Goal: Task Accomplishment & Management: Use online tool/utility

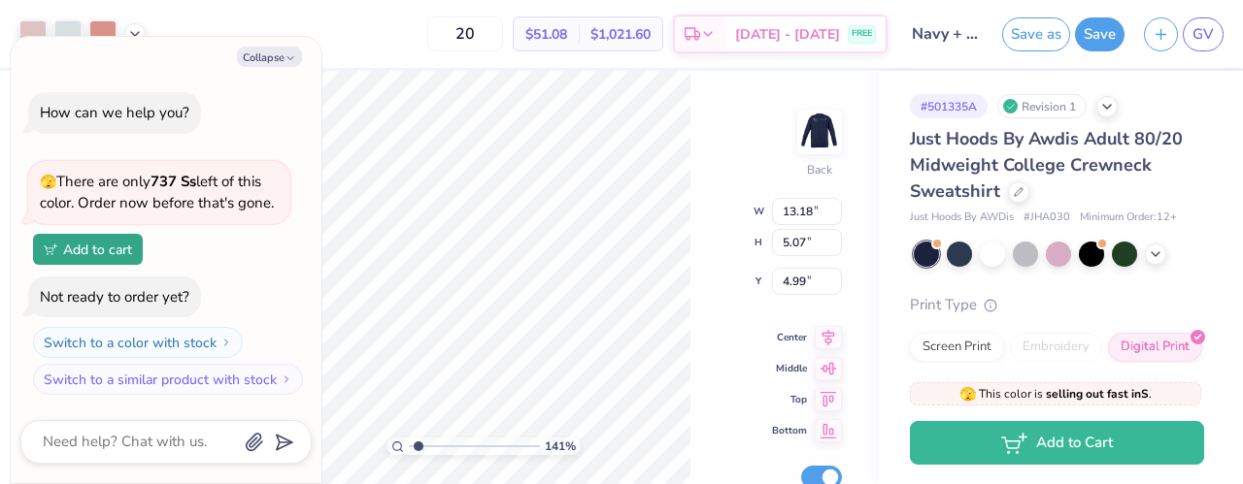
type input "1.40520860679664"
click at [274, 56] on button "Collapse" at bounding box center [269, 57] width 65 height 20
type textarea "x"
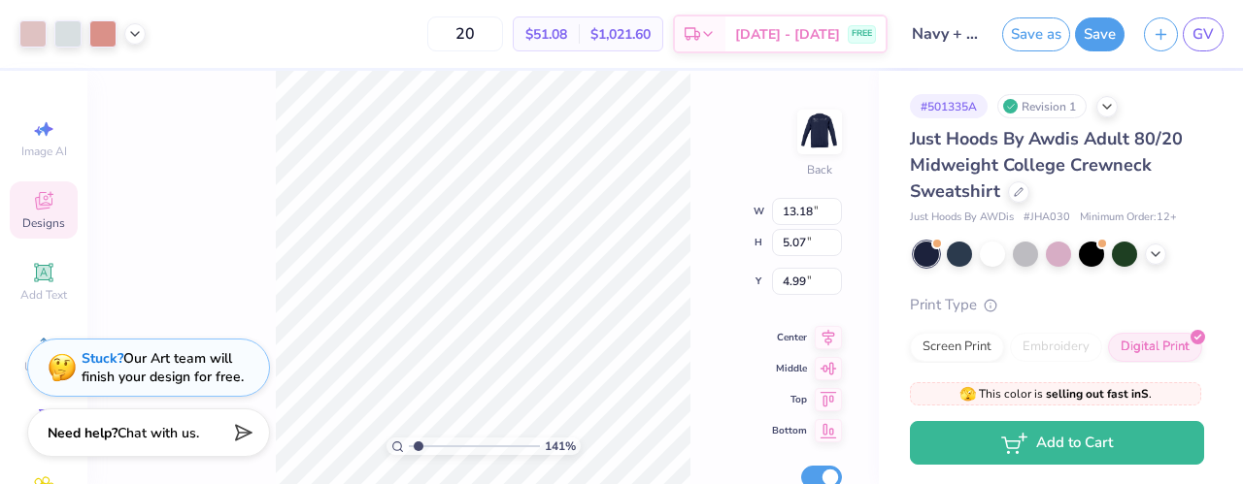
click at [41, 209] on icon at bounding box center [43, 200] width 23 height 23
type input "1.40520860679664"
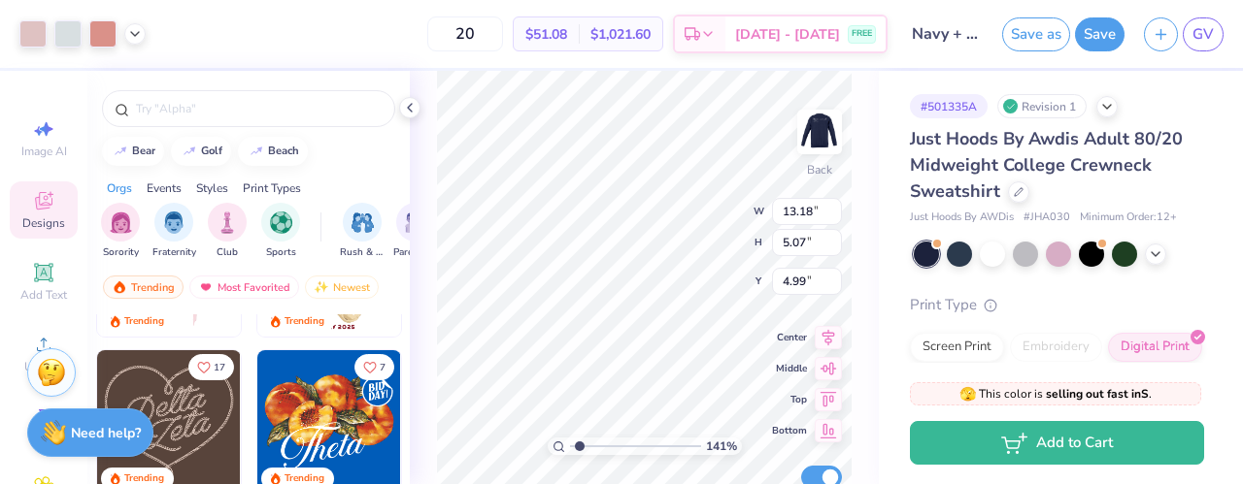
scroll to position [331, 0]
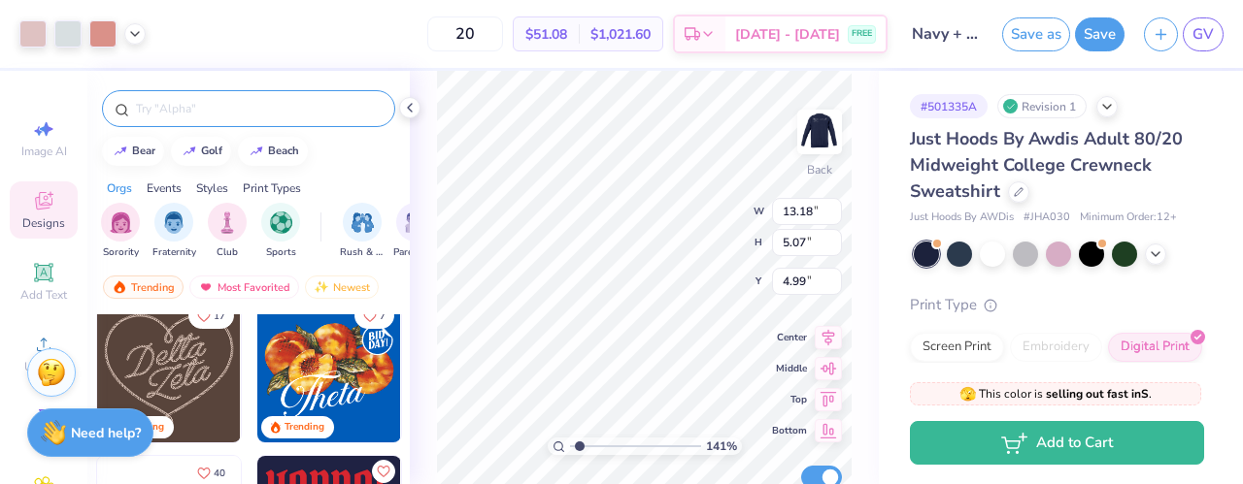
click at [269, 116] on input "text" at bounding box center [258, 108] width 249 height 19
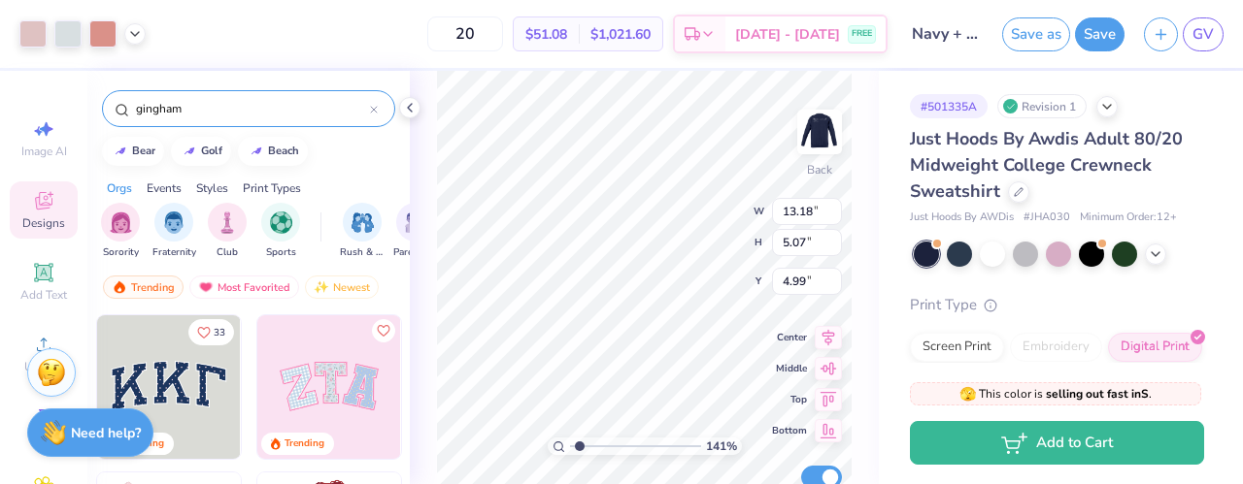
type input "gingham"
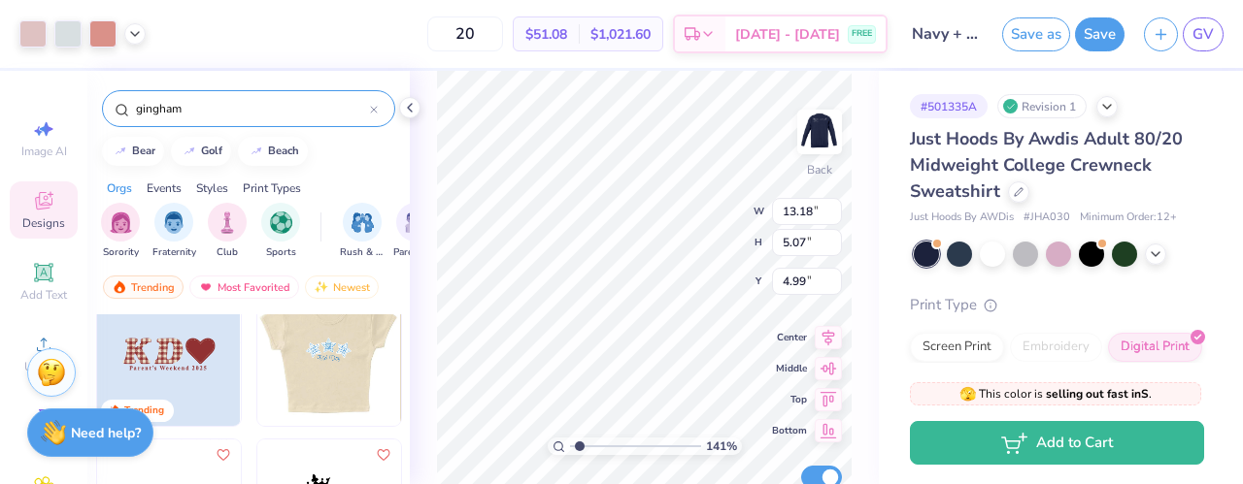
scroll to position [32, 0]
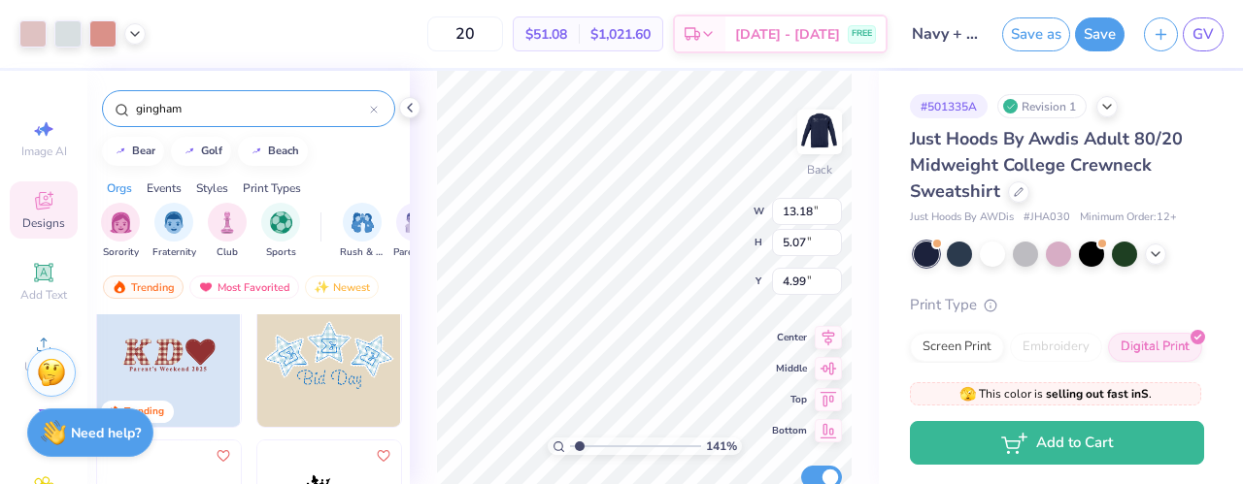
click at [158, 351] on img at bounding box center [169, 355] width 144 height 144
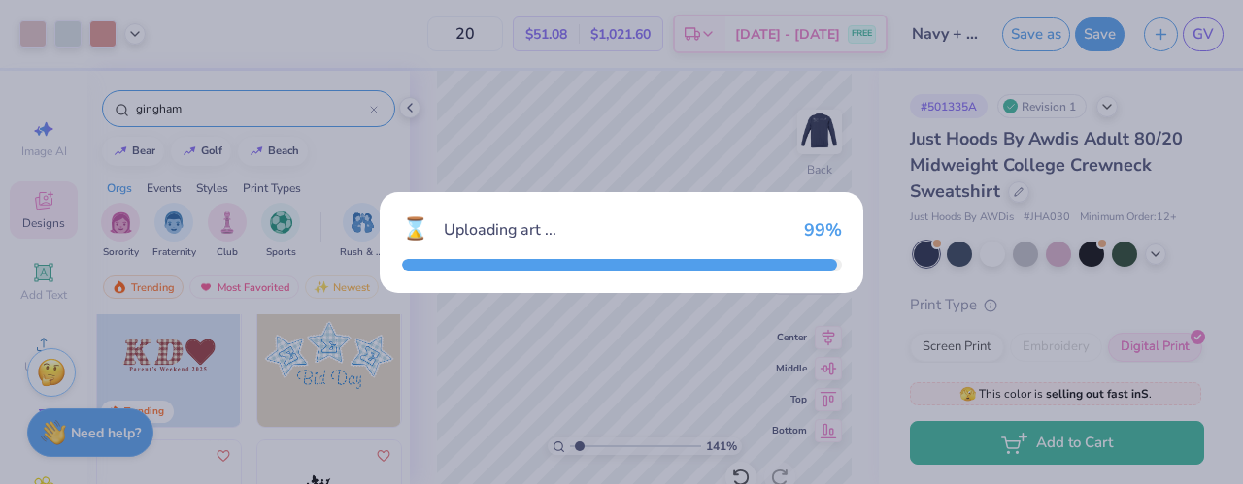
type input "1.40520860679664"
type input "12.23"
type input "4.25"
type input "3.00"
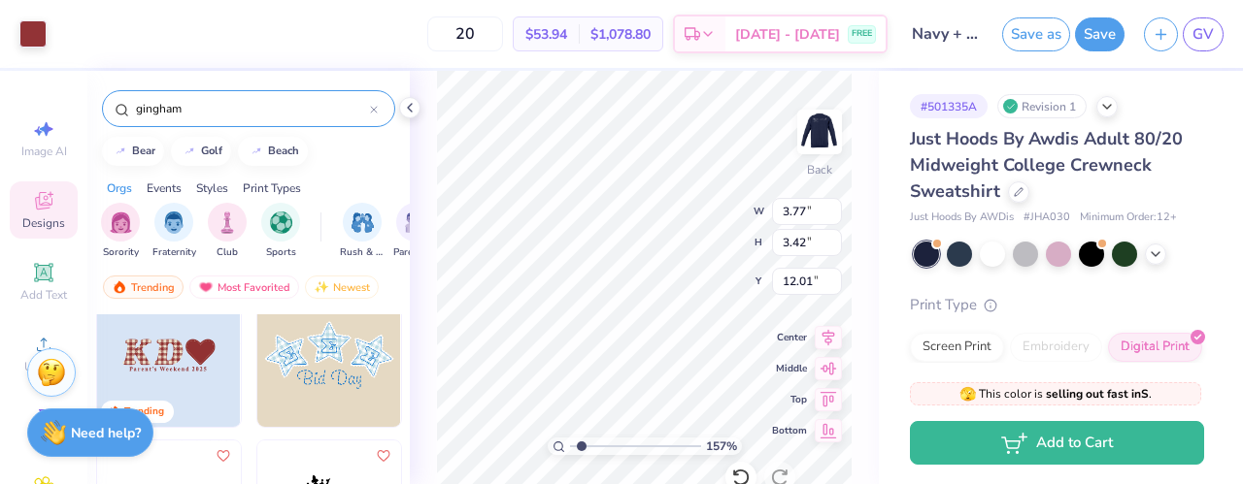
type input "1.57067045326472"
type input "3.77"
type input "1.57067045326472"
type input "3.56"
type input "3.07"
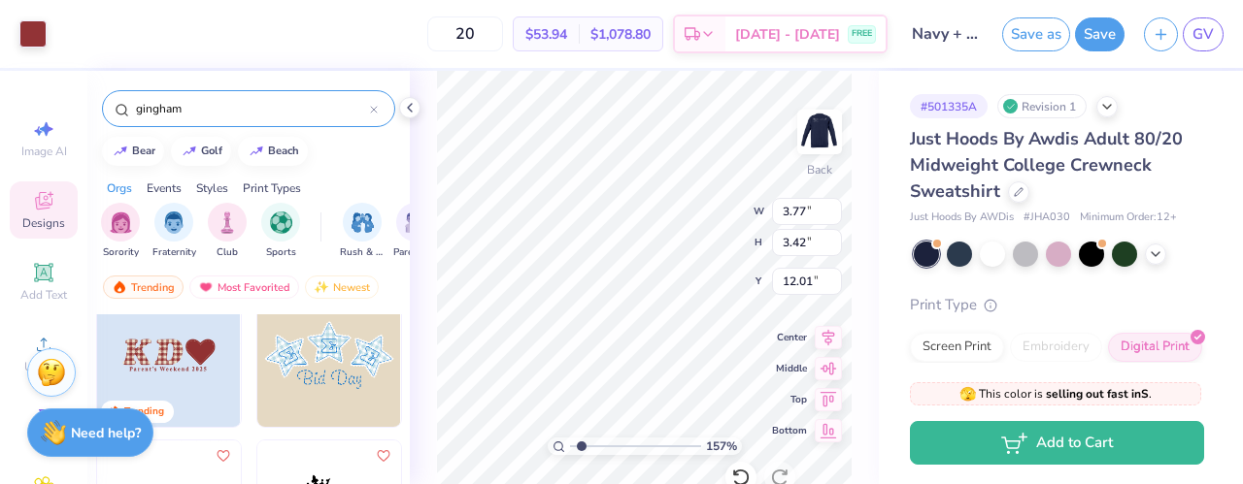
type input "12.18"
type input "1.57067045326472"
type input "3.77"
type input "3.42"
type input "12.01"
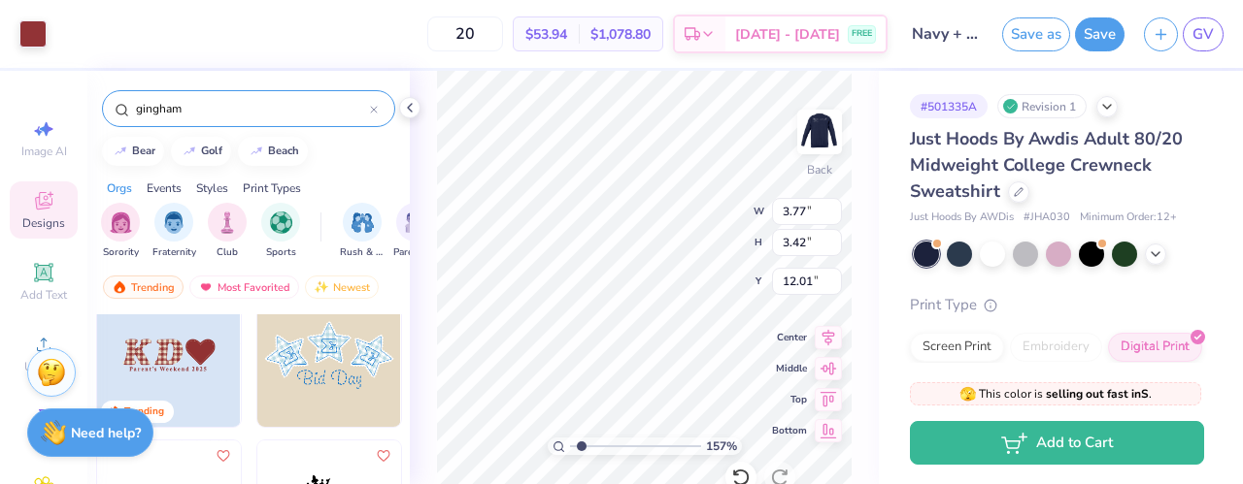
type input "1.57067045326472"
type input "3.45"
type input "12.00"
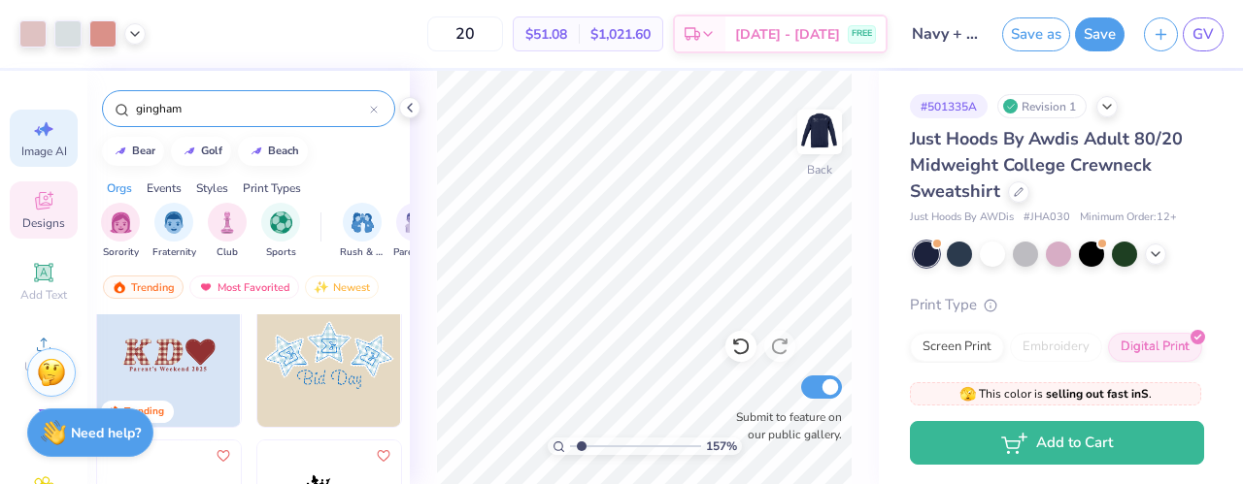
click at [40, 129] on icon at bounding box center [47, 129] width 14 height 15
type input "1.57067045326472"
select select "4"
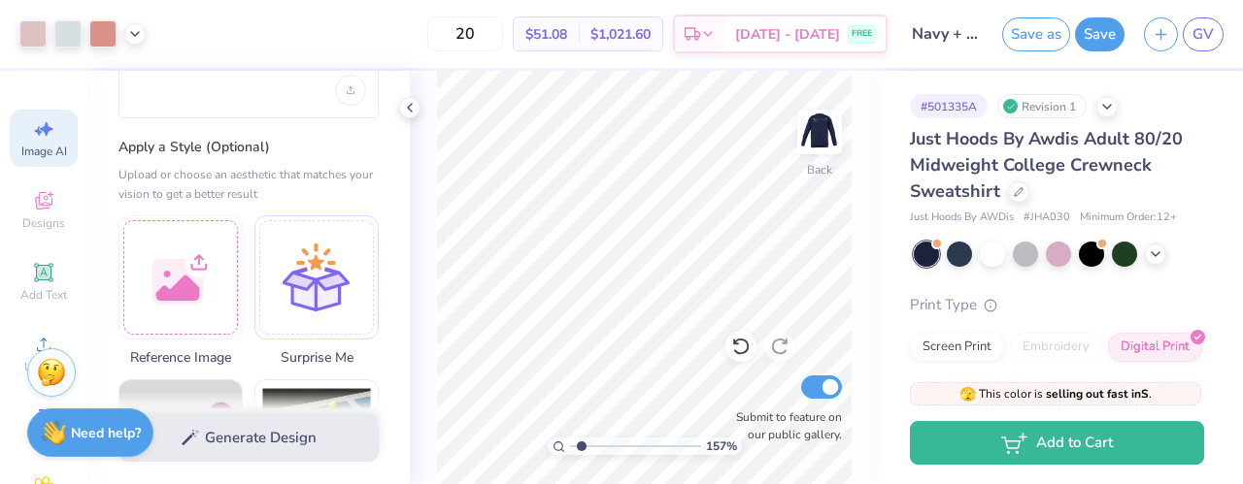
scroll to position [150, 0]
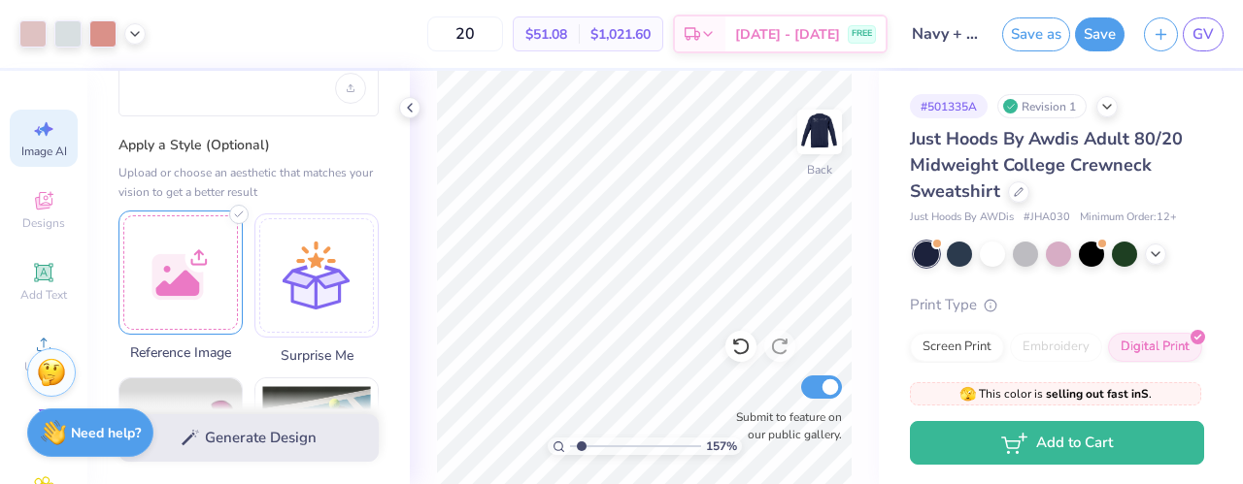
click at [184, 257] on div at bounding box center [180, 273] width 124 height 124
click at [221, 289] on div at bounding box center [180, 273] width 124 height 124
click at [214, 246] on div at bounding box center [180, 273] width 124 height 124
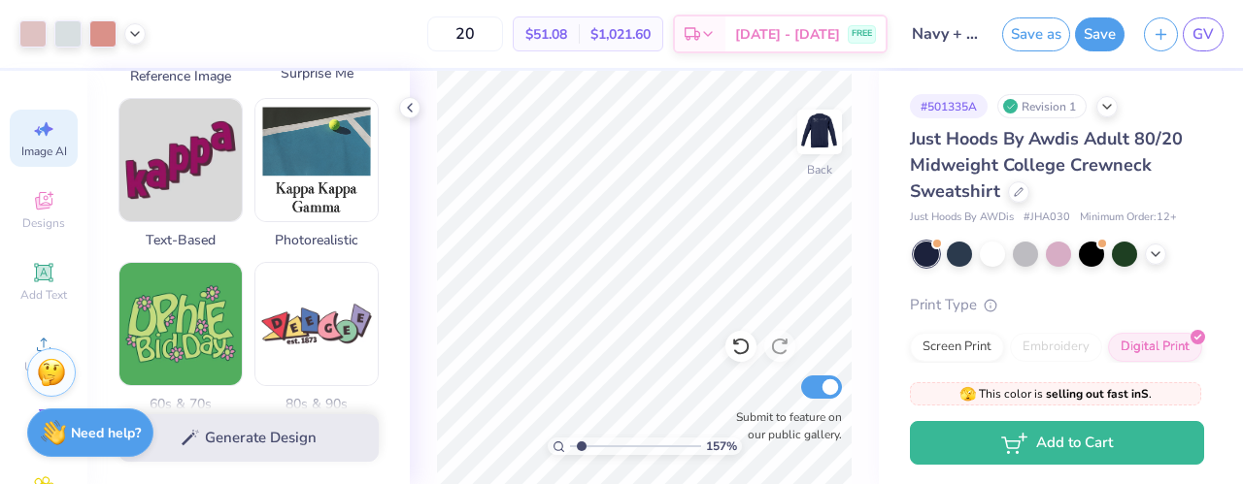
scroll to position [0, 0]
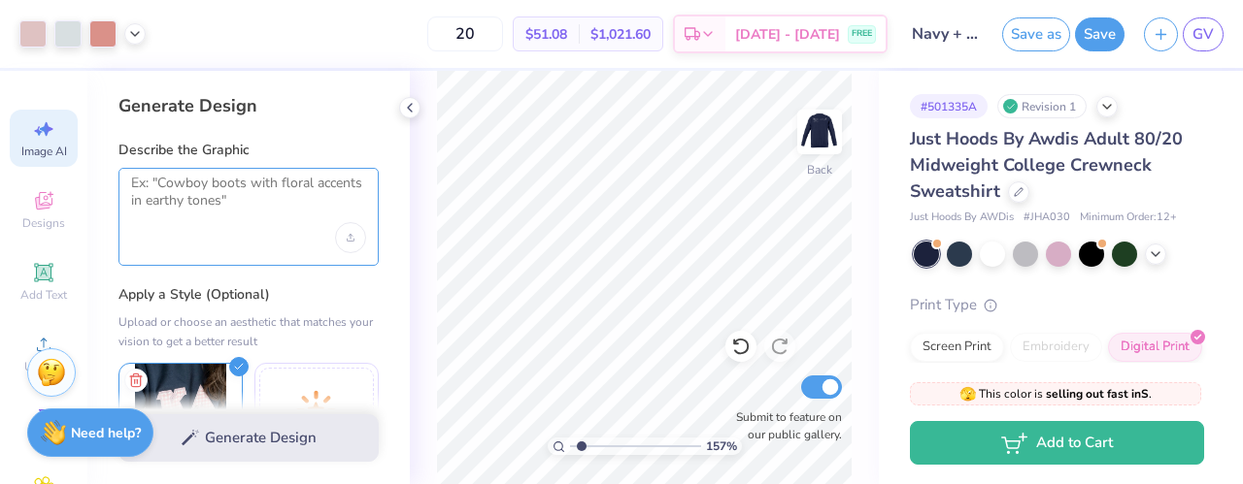
click at [236, 195] on textarea at bounding box center [248, 199] width 235 height 49
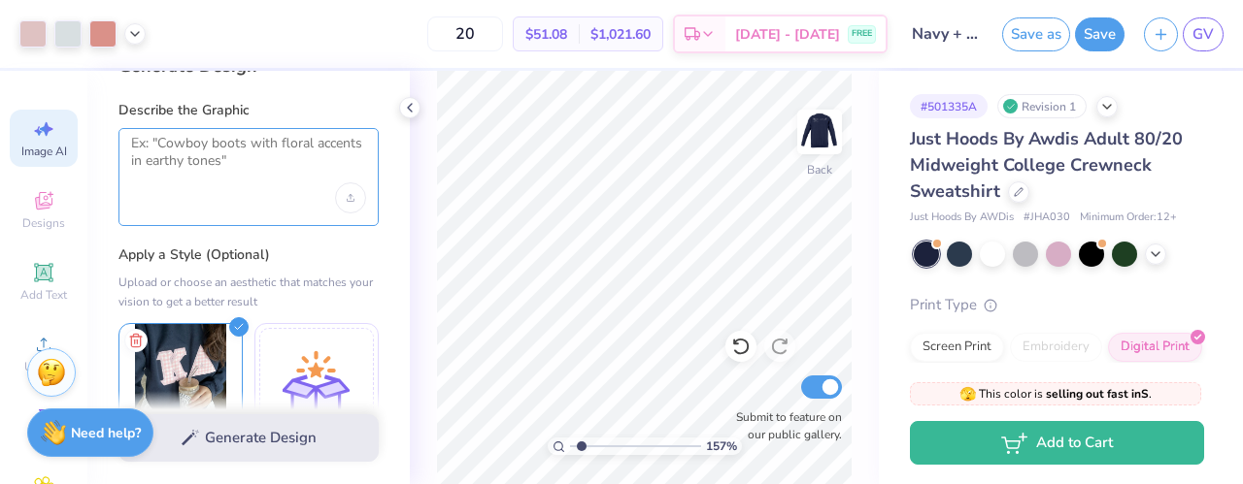
scroll to position [41, 0]
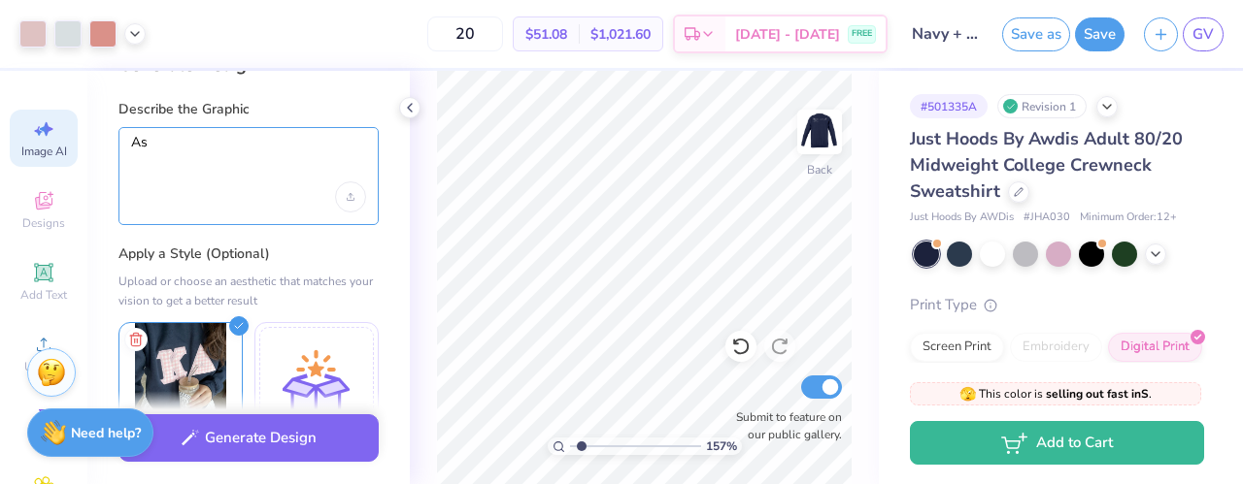
type textarea "A"
drag, startPoint x: 285, startPoint y: 162, endPoint x: 124, endPoint y: 142, distance: 162.4
click at [124, 142] on div "The same pink, gingham pattern the reference picture shows." at bounding box center [248, 176] width 260 height 98
click at [129, 141] on div "Using the reference picture" at bounding box center [248, 176] width 260 height 98
click at [128, 141] on div "Using the reference picture" at bounding box center [248, 176] width 260 height 98
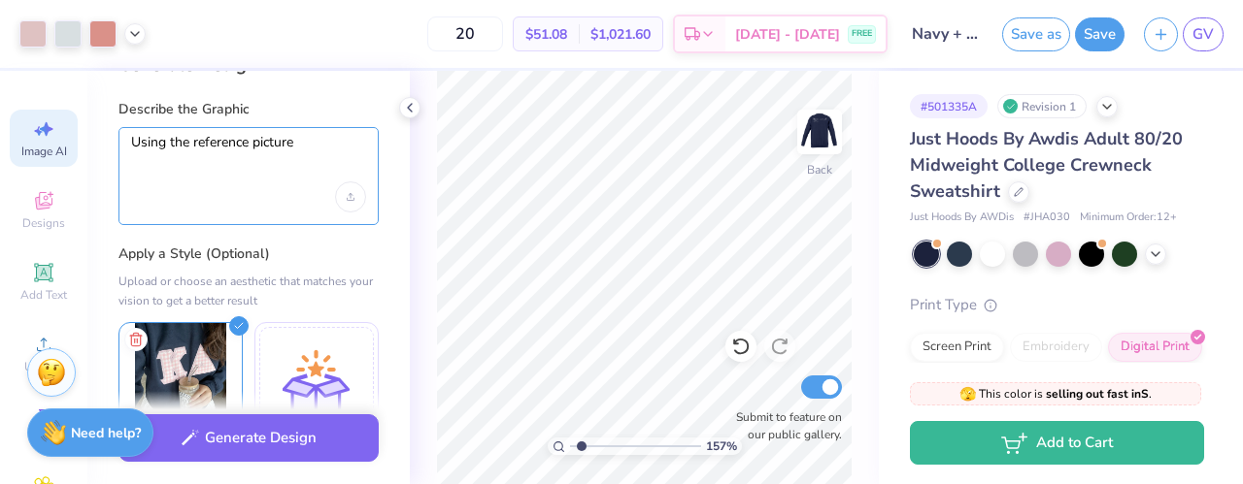
click at [131, 141] on textarea "Using the reference picture" at bounding box center [248, 158] width 235 height 49
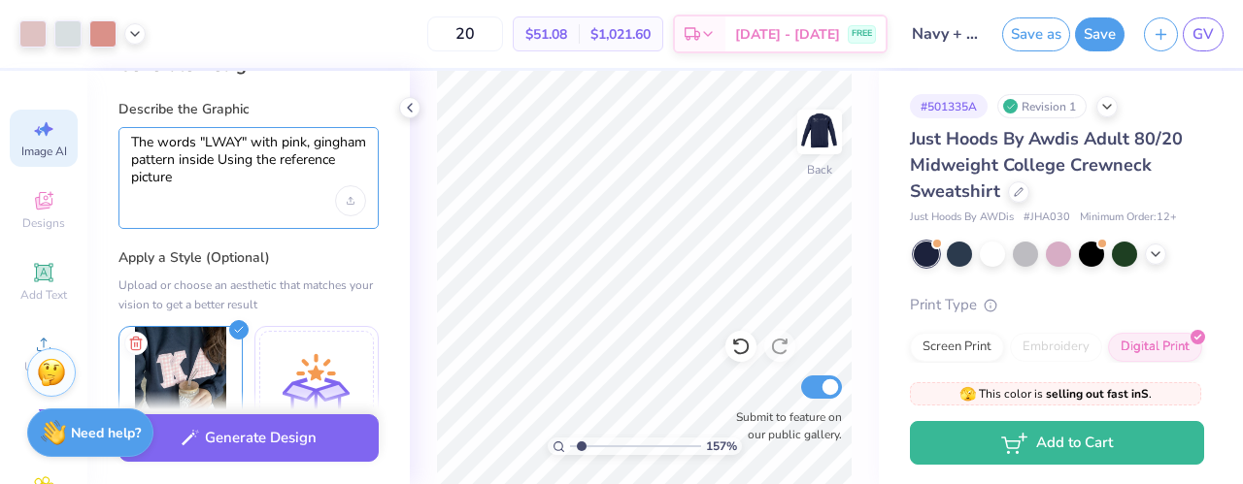
click at [283, 142] on textarea "The words "LWAY" with pink, gingham pattern inside Using the reference picture" at bounding box center [248, 160] width 235 height 52
click at [249, 173] on textarea "The words "LWAY" with a light pink, gingham pattern inside Using the reference …" at bounding box center [248, 160] width 235 height 52
click at [274, 162] on textarea "The words "LWAY" with a light pink, gingham pattern inside Using the reference …" at bounding box center [248, 160] width 235 height 52
drag, startPoint x: 304, startPoint y: 178, endPoint x: 116, endPoint y: 183, distance: 188.4
click at [116, 183] on div "Generate Design Describe the Graphic The words "LWAY" with a light pink, gingha…" at bounding box center [248, 278] width 322 height 414
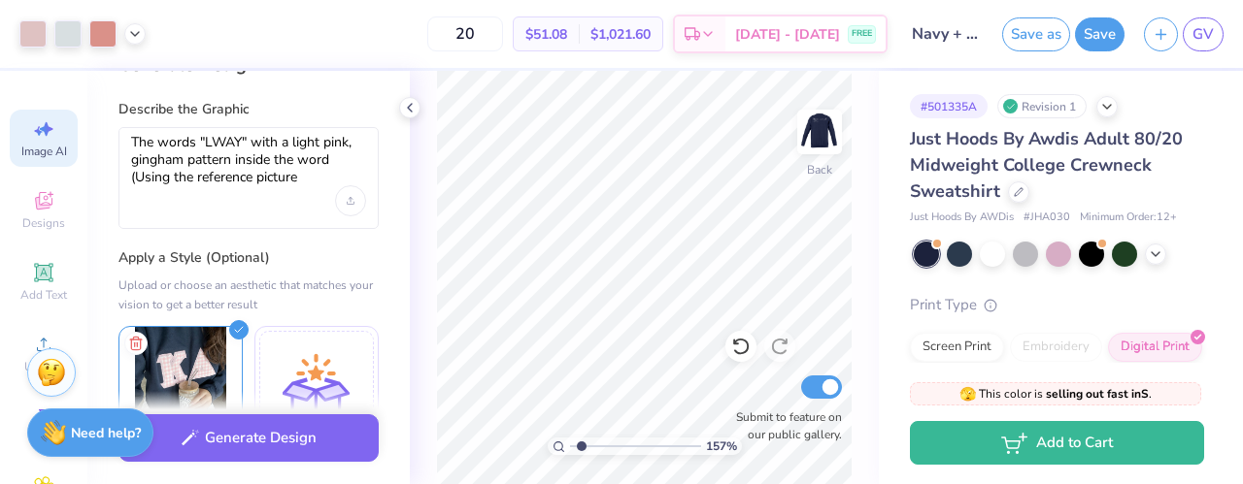
click at [116, 183] on div "Generate Design Describe the Graphic The words "LWAY" with a light pink, gingha…" at bounding box center [248, 278] width 322 height 414
drag, startPoint x: 294, startPoint y: 185, endPoint x: 278, endPoint y: 181, distance: 17.2
click at [278, 181] on div "The words "LWAY" with a light pink, gingham pattern inside the word (Using the …" at bounding box center [248, 178] width 260 height 102
drag, startPoint x: 302, startPoint y: 181, endPoint x: 144, endPoint y: 177, distance: 158.3
click at [144, 177] on textarea "The words "LWAY" with a light pink, gingham pattern inside the word (Using the …" at bounding box center [248, 160] width 235 height 52
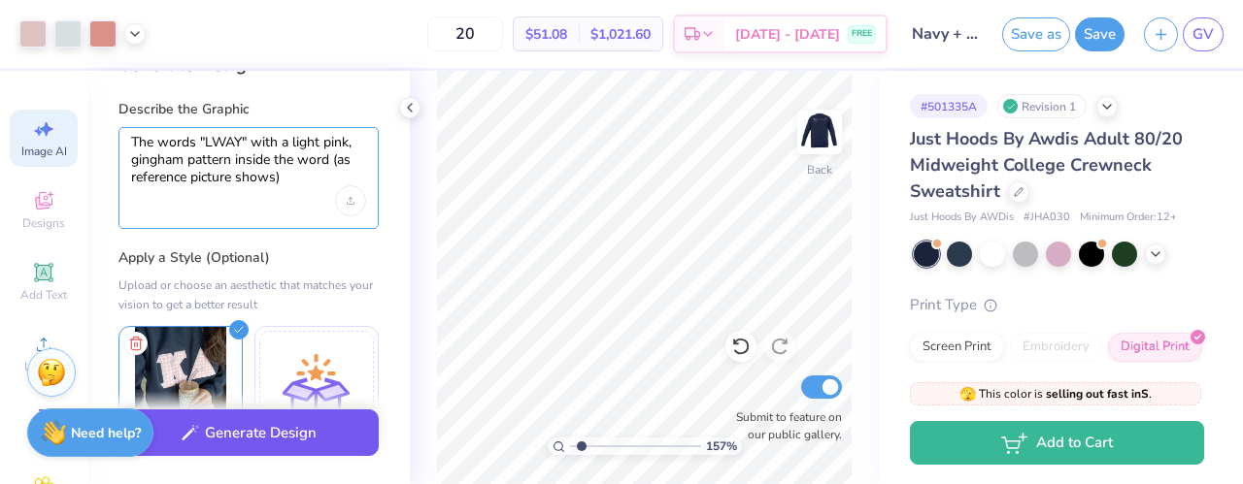
type textarea "The words "LWAY" with a light pink, gingham pattern inside the word (as referen…"
click at [266, 426] on button "Generate Design" at bounding box center [248, 434] width 260 height 48
type input "1.57067045326472"
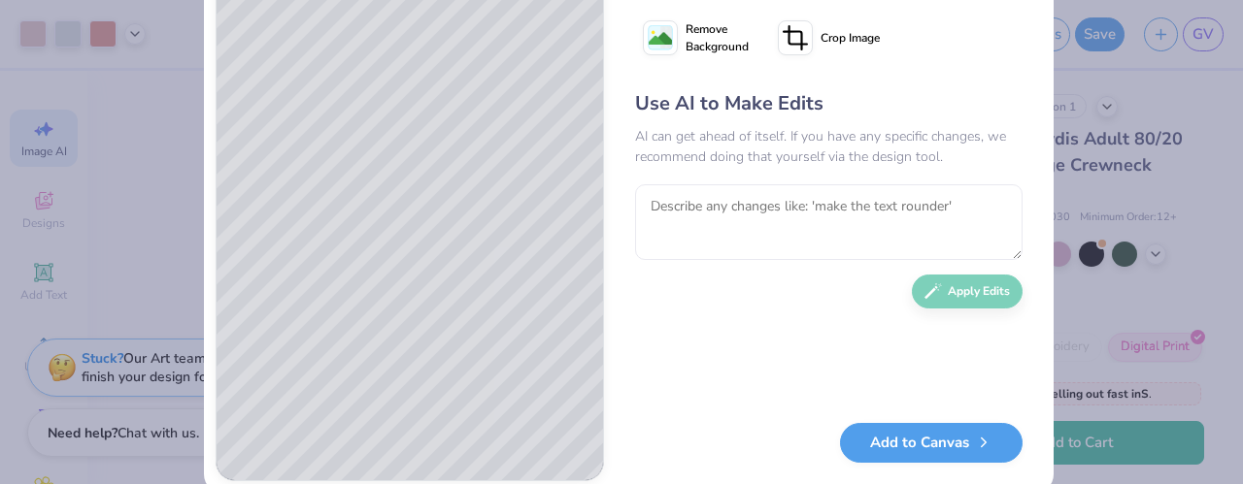
scroll to position [140, 0]
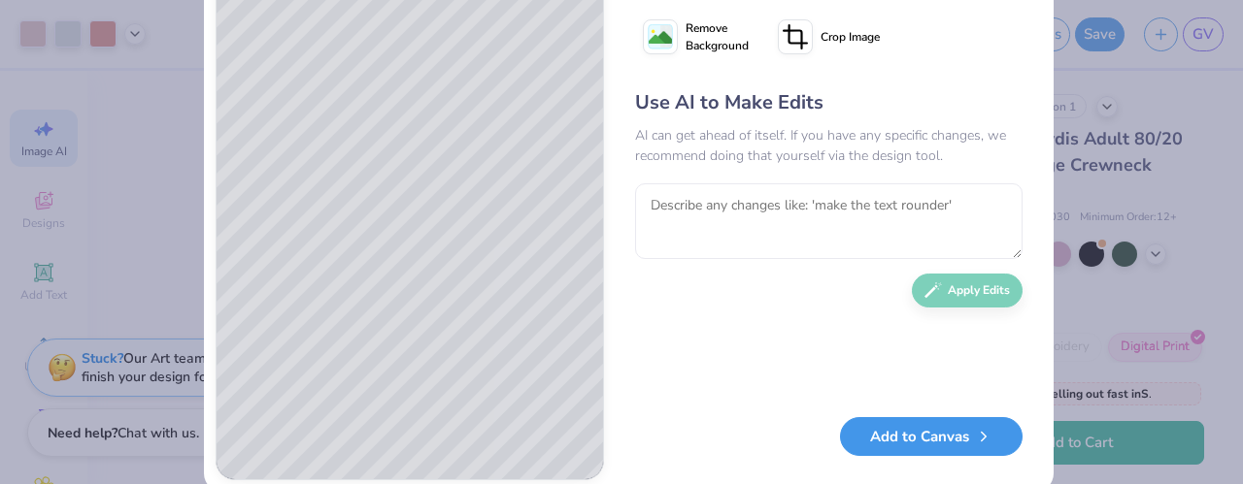
click at [869, 439] on button "Add to Canvas" at bounding box center [931, 437] width 183 height 40
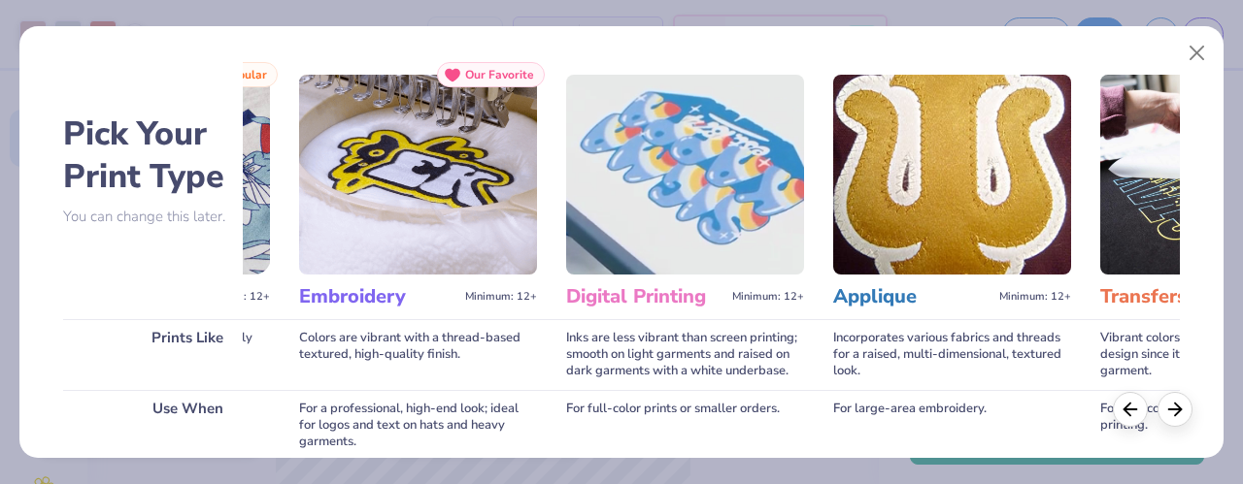
scroll to position [10, 0]
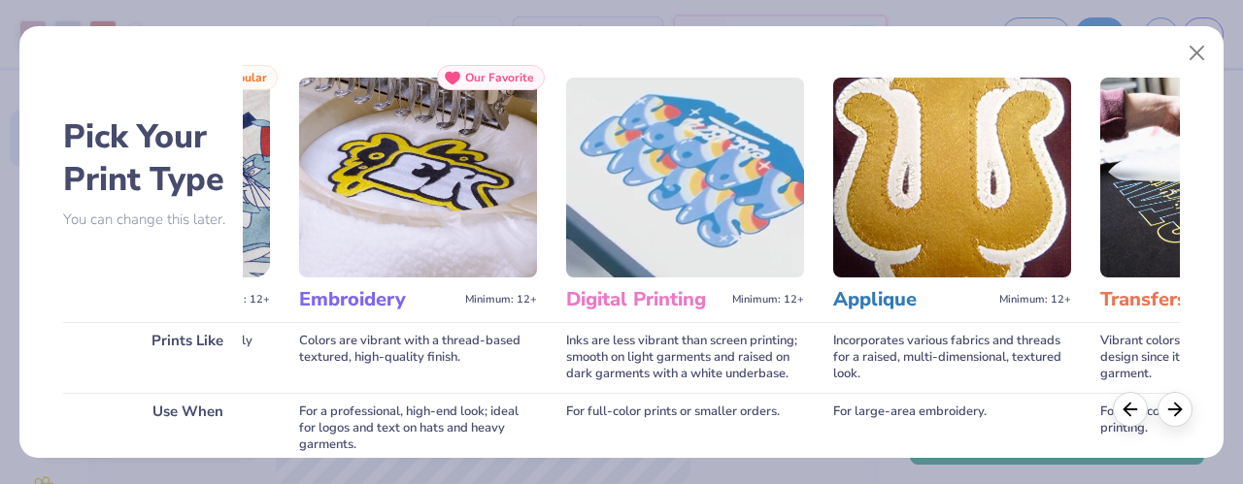
click at [887, 295] on h3 "Applique" at bounding box center [912, 299] width 158 height 25
click at [924, 329] on div "Incorporates various fabrics and threads for a raised, multi-dimensional, textu…" at bounding box center [952, 357] width 238 height 71
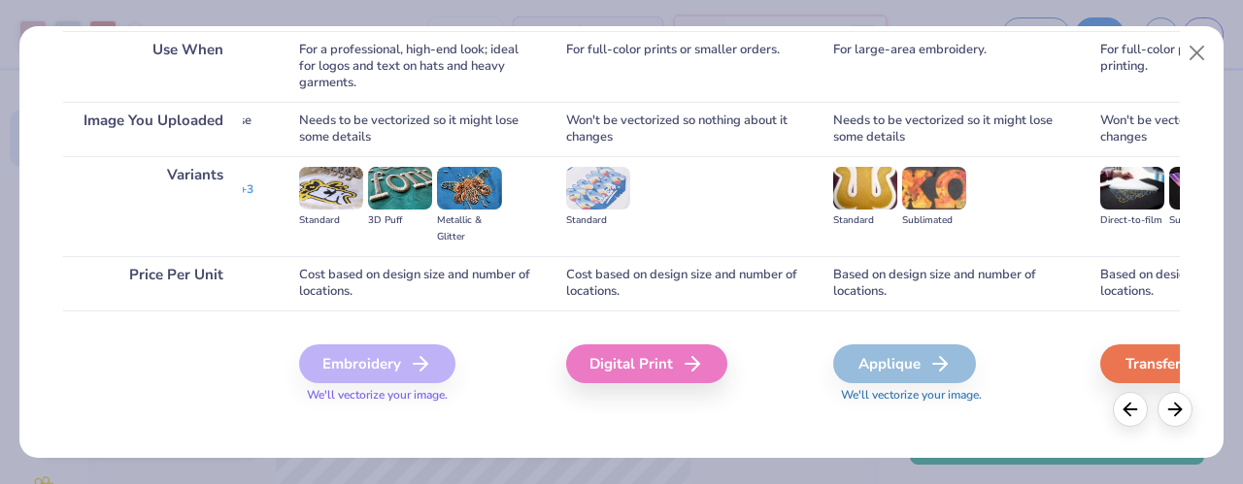
scroll to position [373, 0]
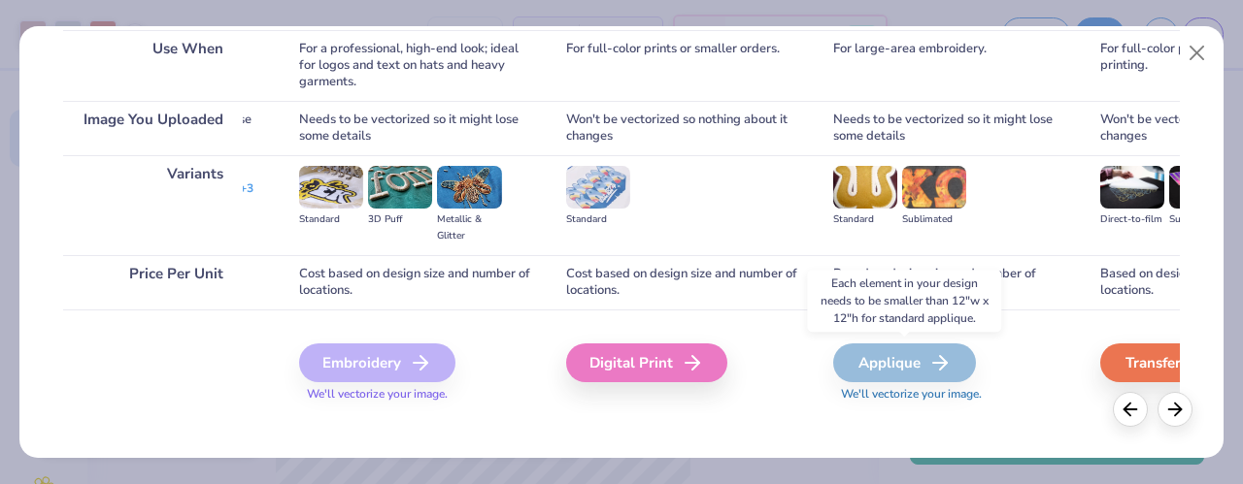
click at [917, 366] on div "Applique" at bounding box center [904, 363] width 143 height 39
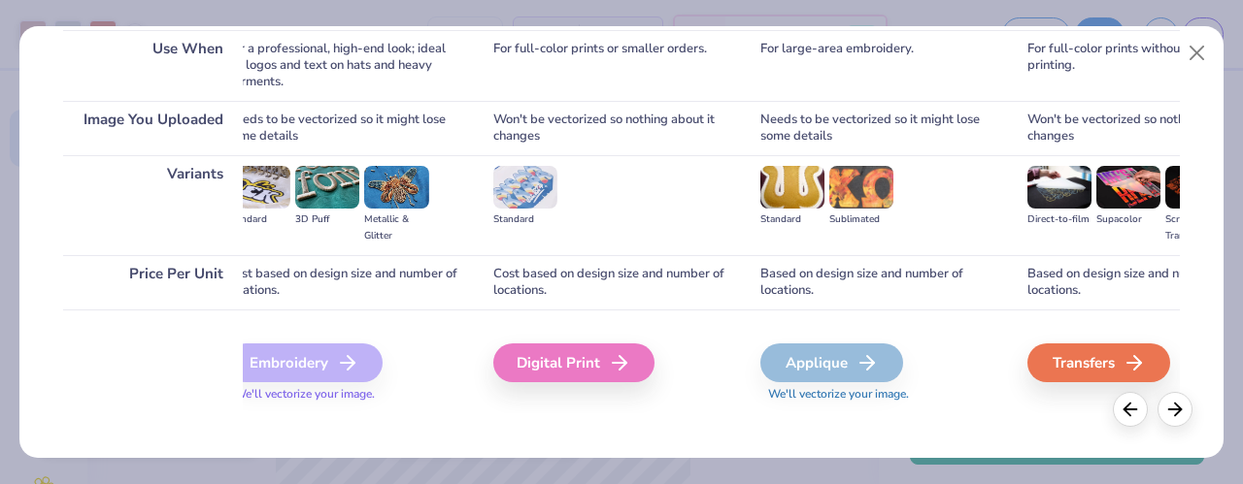
scroll to position [0, 315]
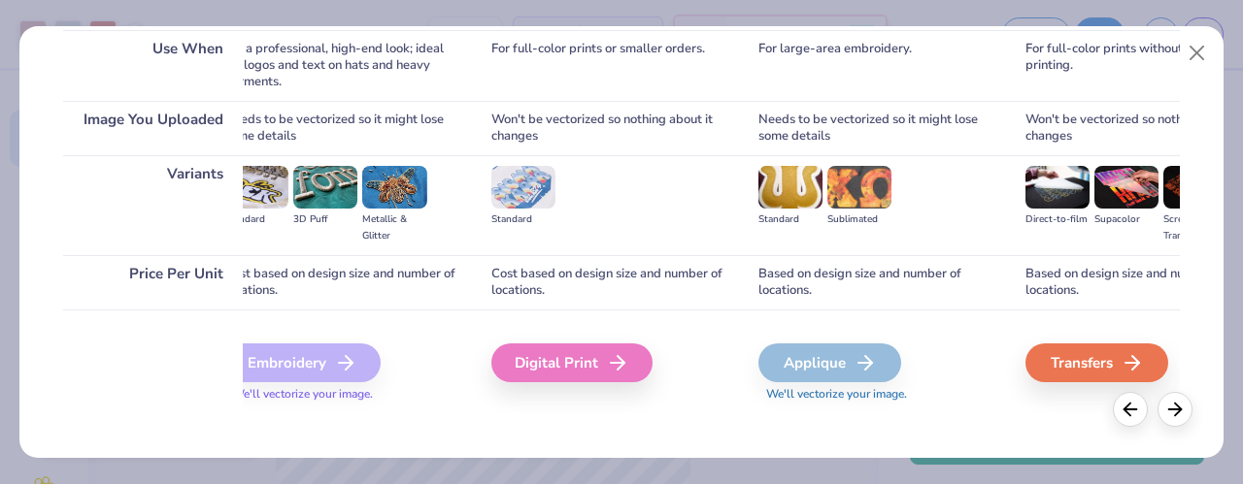
click at [860, 400] on span "We'll vectorize your image." at bounding box center [877, 394] width 238 height 17
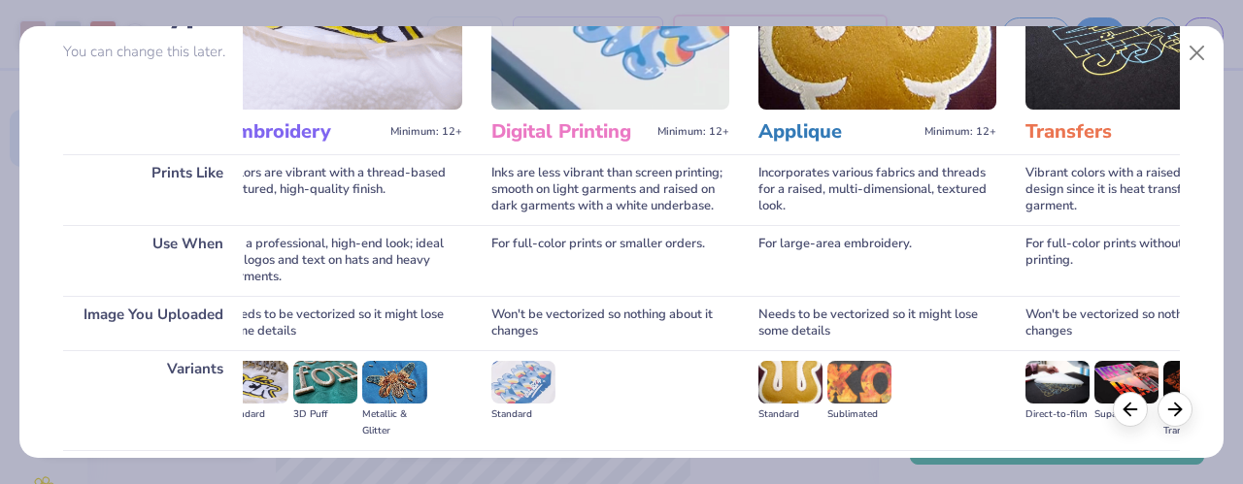
scroll to position [0, 0]
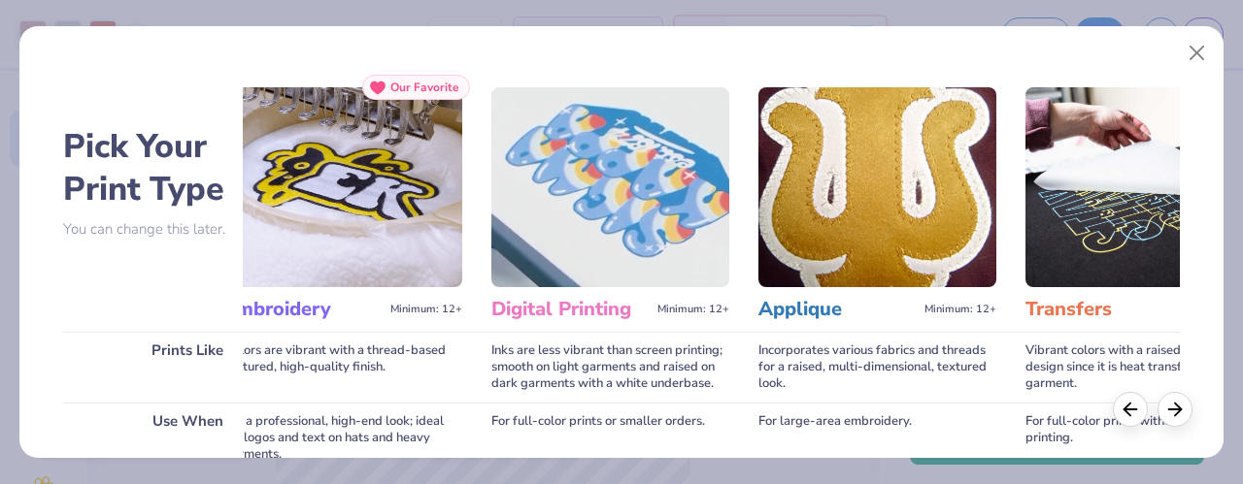
click at [808, 309] on h3 "Applique" at bounding box center [837, 309] width 158 height 25
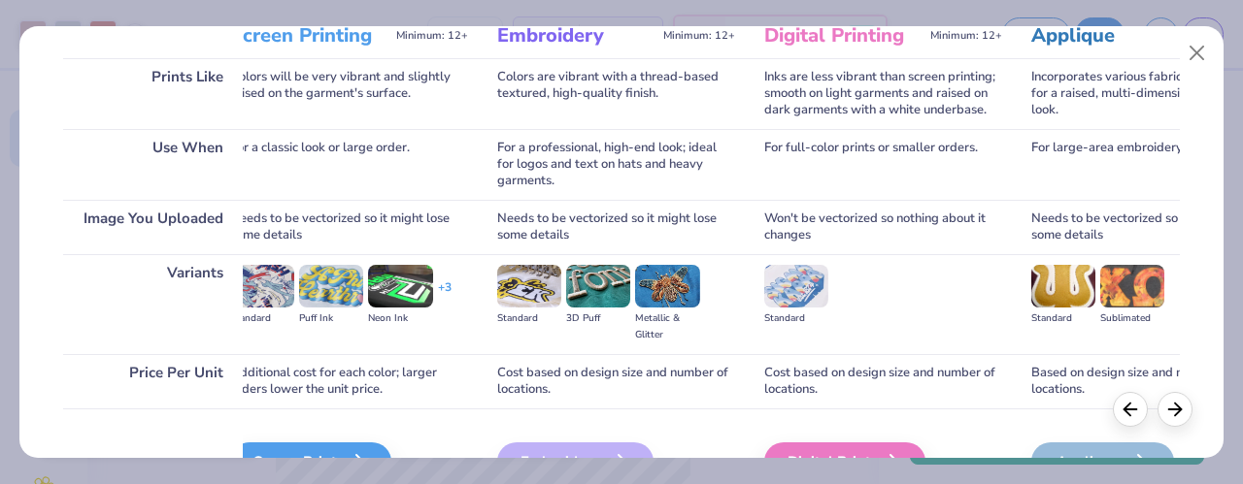
scroll to position [361, 0]
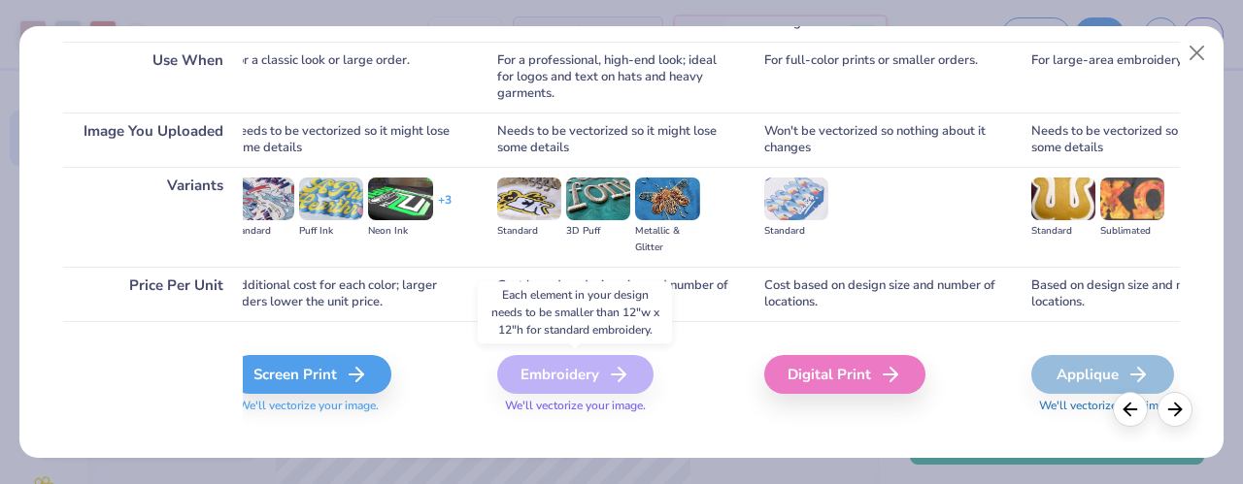
click at [559, 380] on div "Embroidery" at bounding box center [575, 374] width 156 height 39
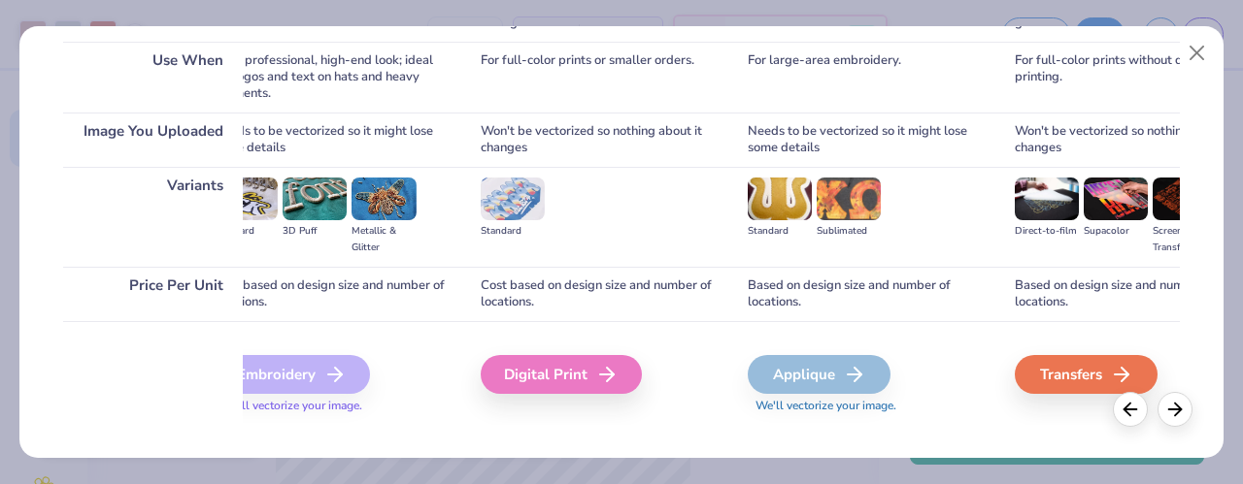
scroll to position [0, 326]
click at [844, 409] on span "We'll vectorize your image." at bounding box center [866, 406] width 238 height 17
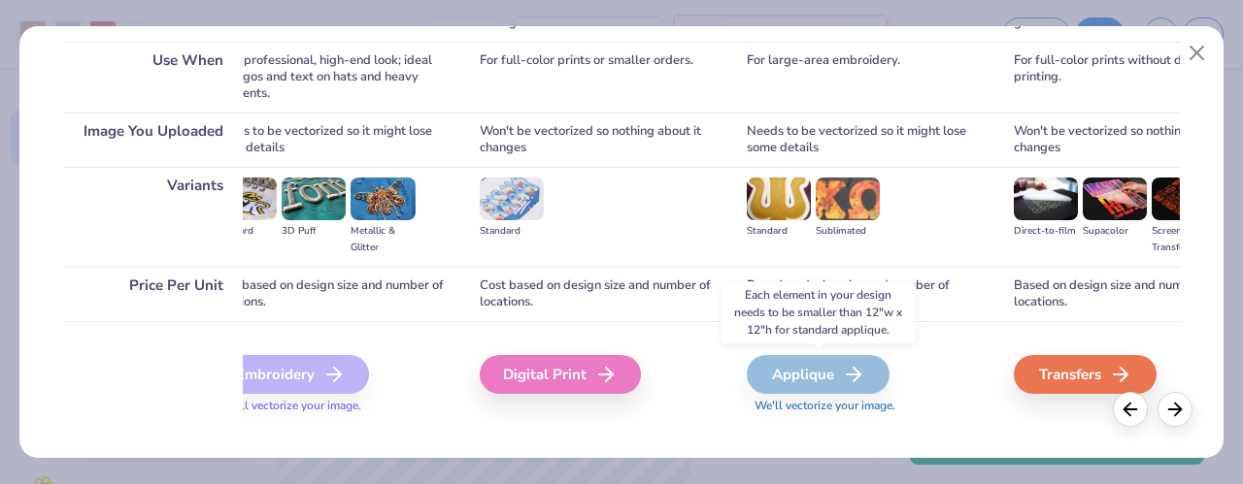
click at [831, 375] on div "Applique" at bounding box center [818, 374] width 143 height 39
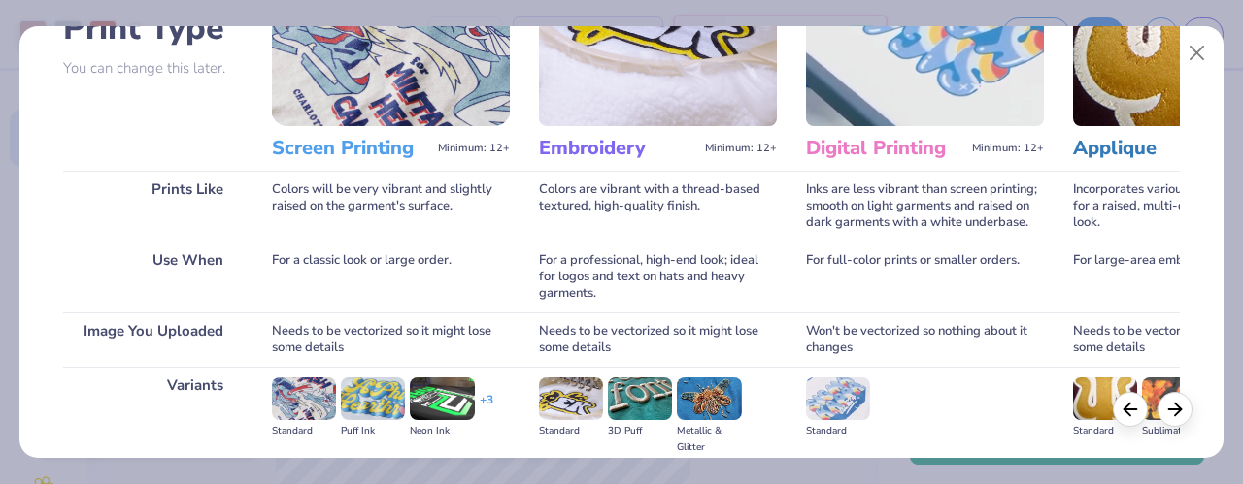
scroll to position [0, 0]
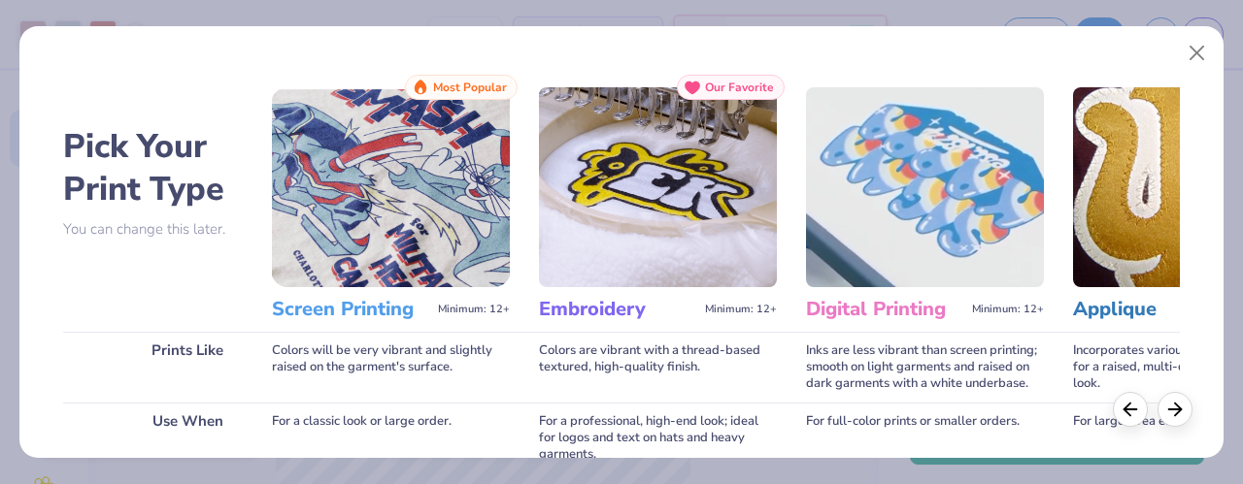
click at [614, 309] on h3 "Embroidery" at bounding box center [618, 309] width 158 height 25
click at [1202, 55] on button "Close" at bounding box center [1197, 53] width 37 height 37
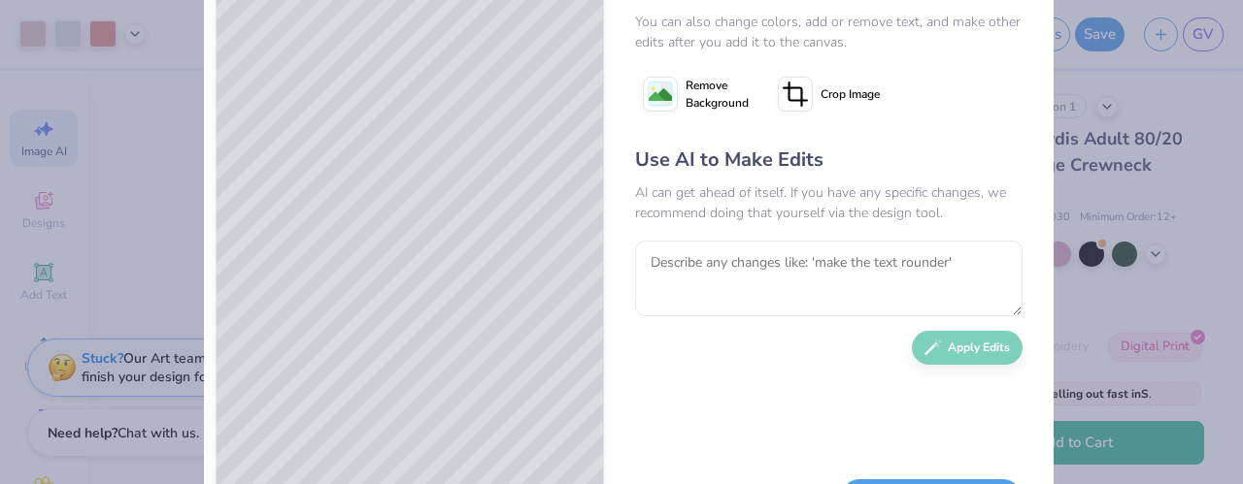
scroll to position [83, 0]
click at [749, 275] on textarea at bounding box center [828, 278] width 387 height 76
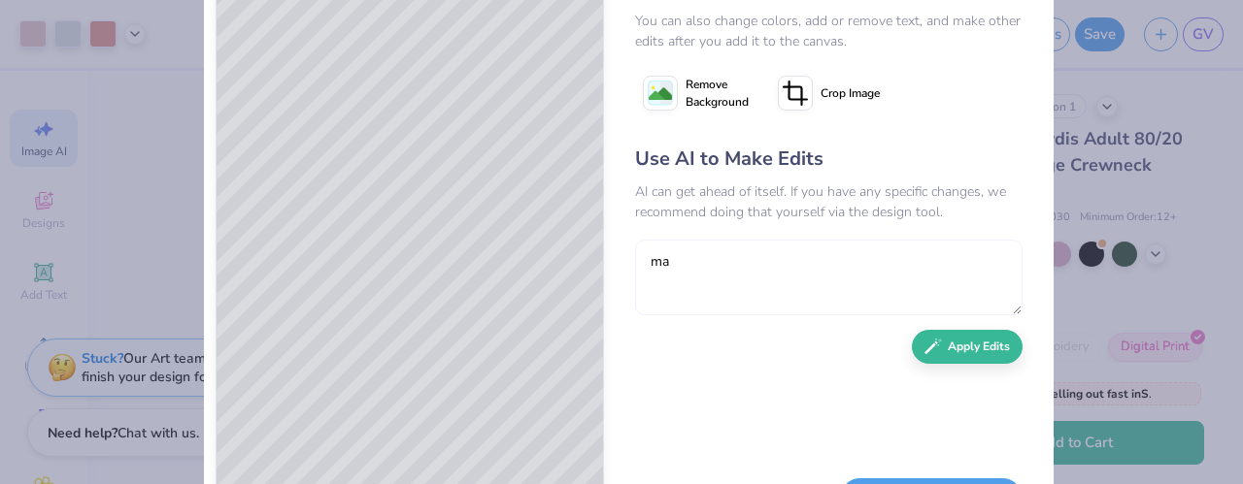
type textarea "m"
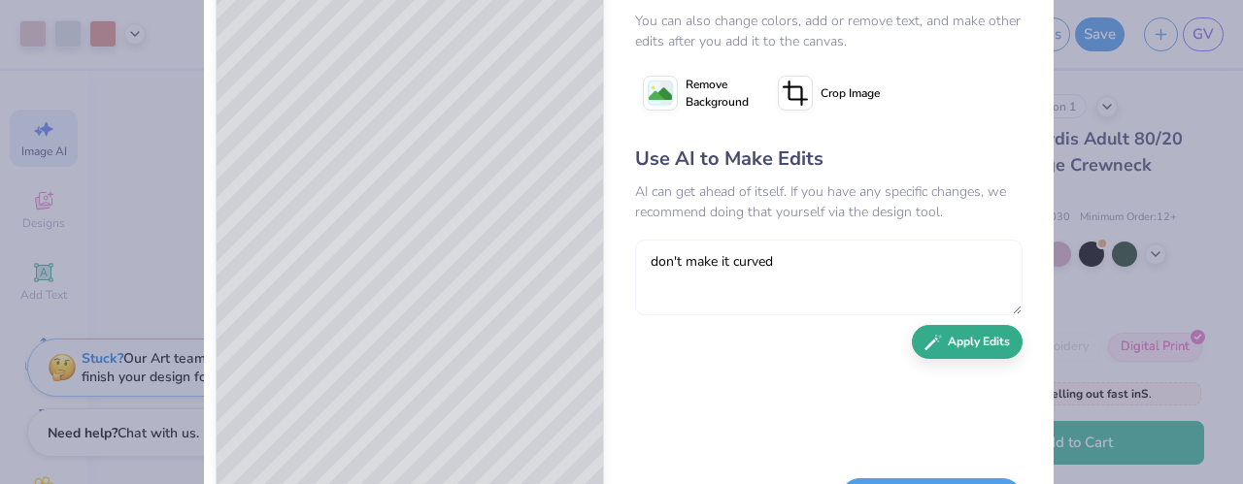
type textarea "don't make it curved"
click at [986, 351] on button "Apply Edits" at bounding box center [967, 342] width 111 height 34
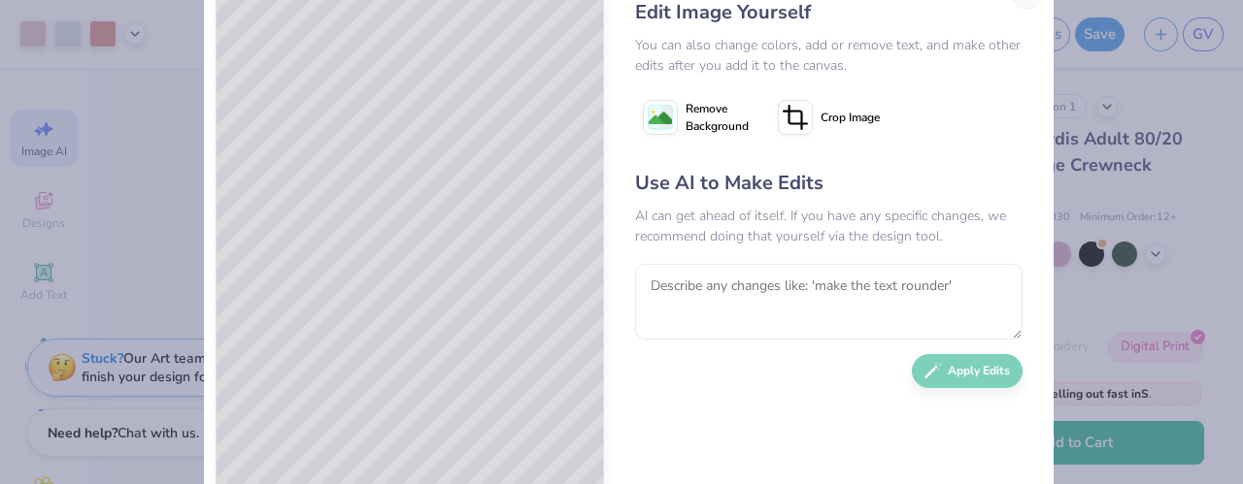
scroll to position [61, 0]
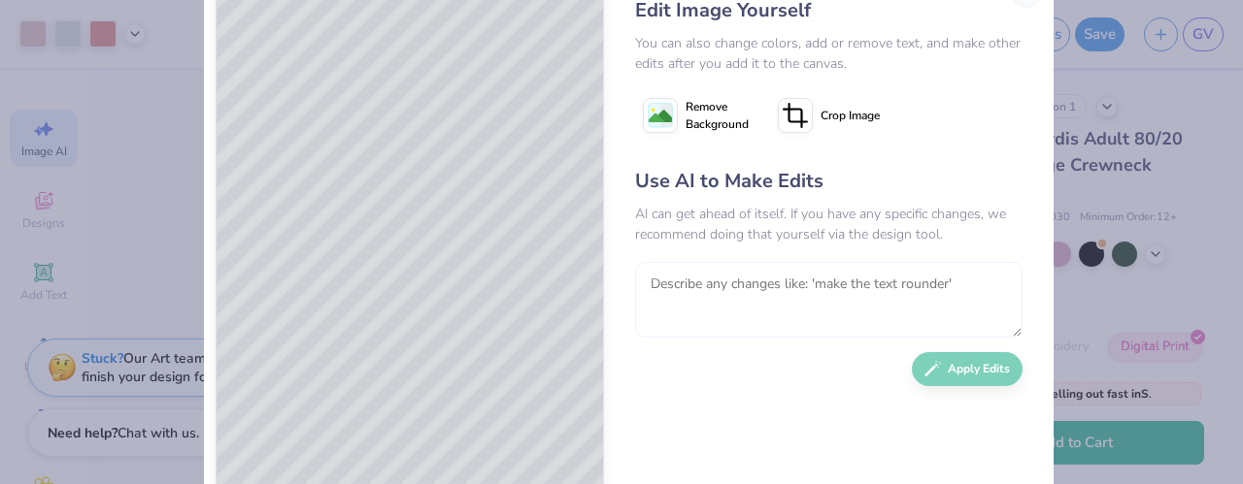
click at [706, 296] on textarea at bounding box center [828, 300] width 387 height 76
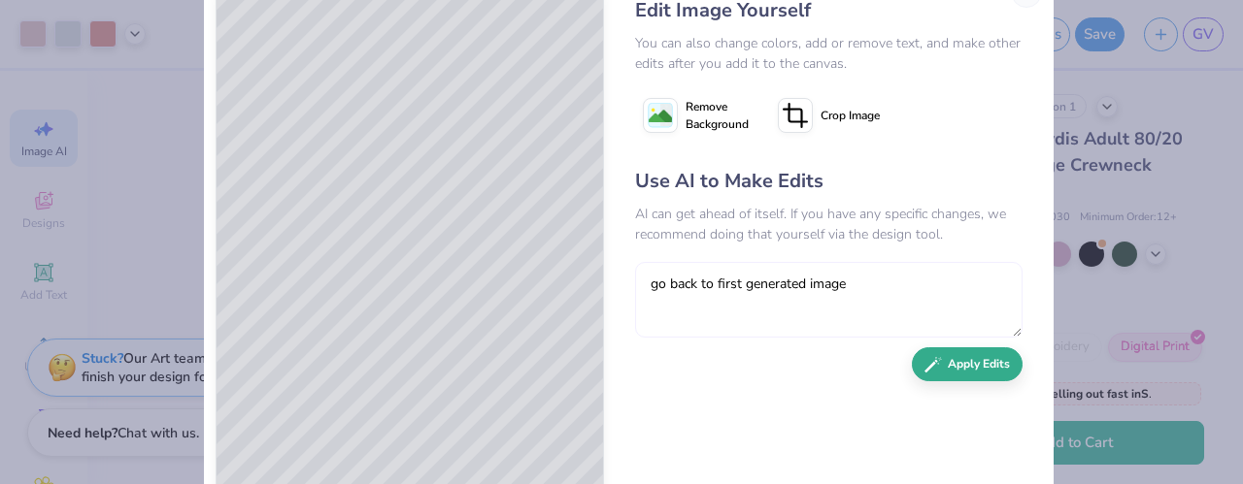
type textarea "go back to first generated image"
click at [990, 370] on button "Apply Edits" at bounding box center [967, 365] width 111 height 34
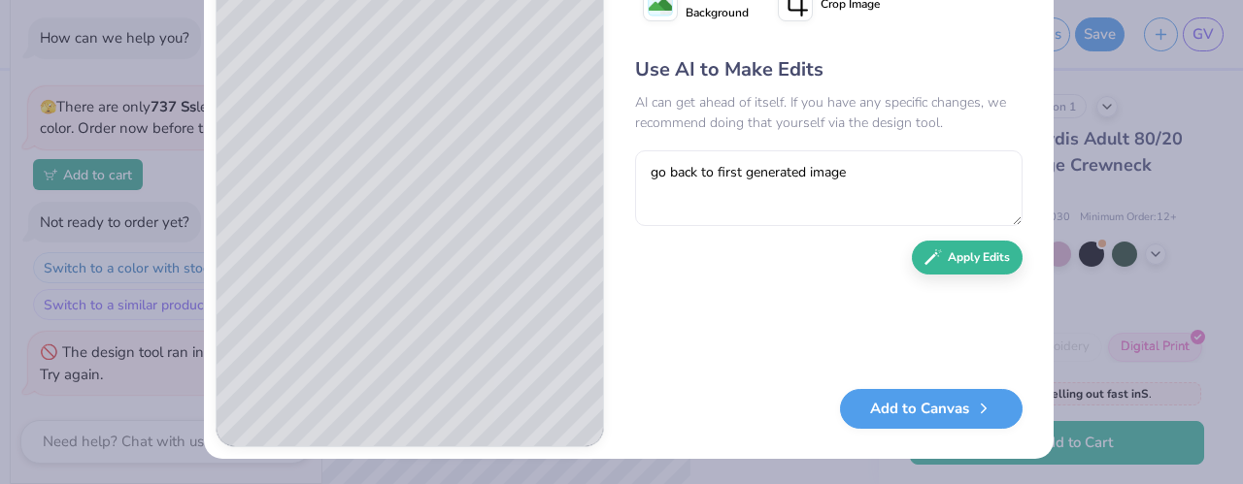
scroll to position [0, 0]
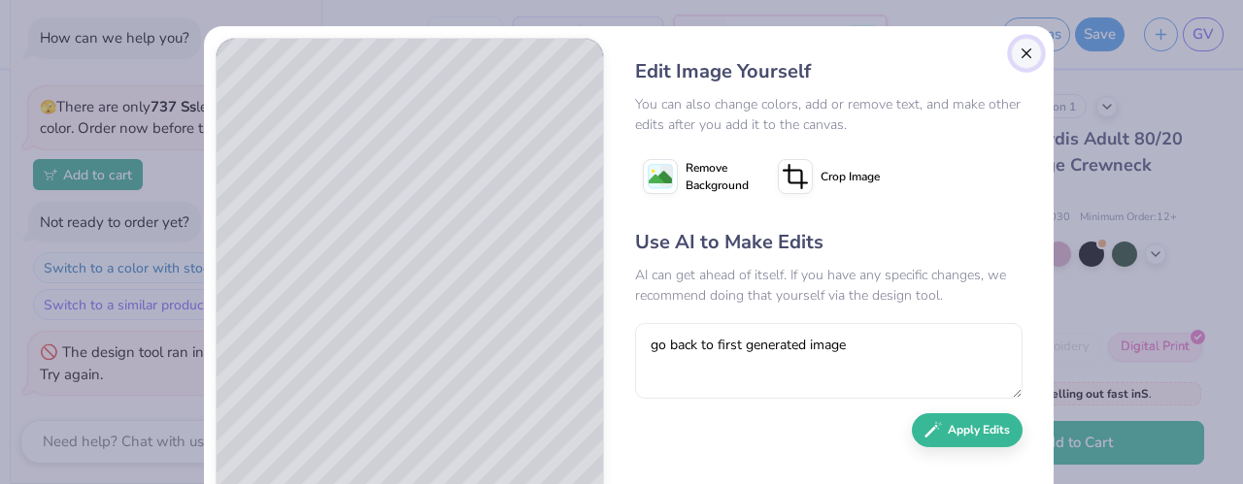
click at [1017, 47] on button "Close" at bounding box center [1026, 53] width 31 height 31
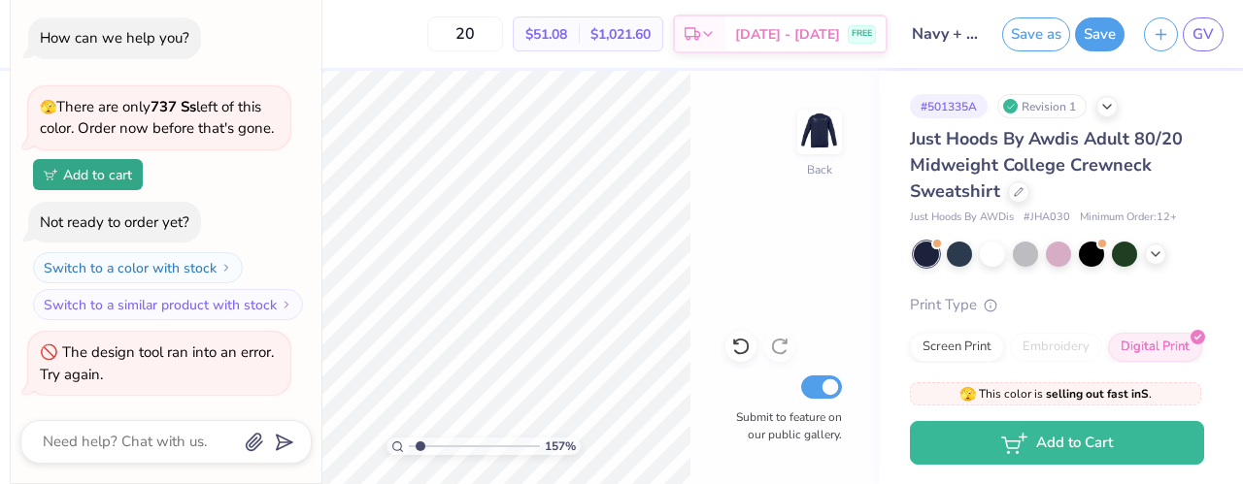
click at [173, 180] on div "🫣 There are only 737 Ss left of this color. Order now before that's gone. Add t…" at bounding box center [159, 138] width 262 height 104
click at [112, 45] on div "How can we help you?" at bounding box center [115, 37] width 150 height 19
click at [177, 438] on textarea at bounding box center [139, 442] width 197 height 26
type textarea "x"
click at [502, 32] on input "20" at bounding box center [465, 34] width 76 height 35
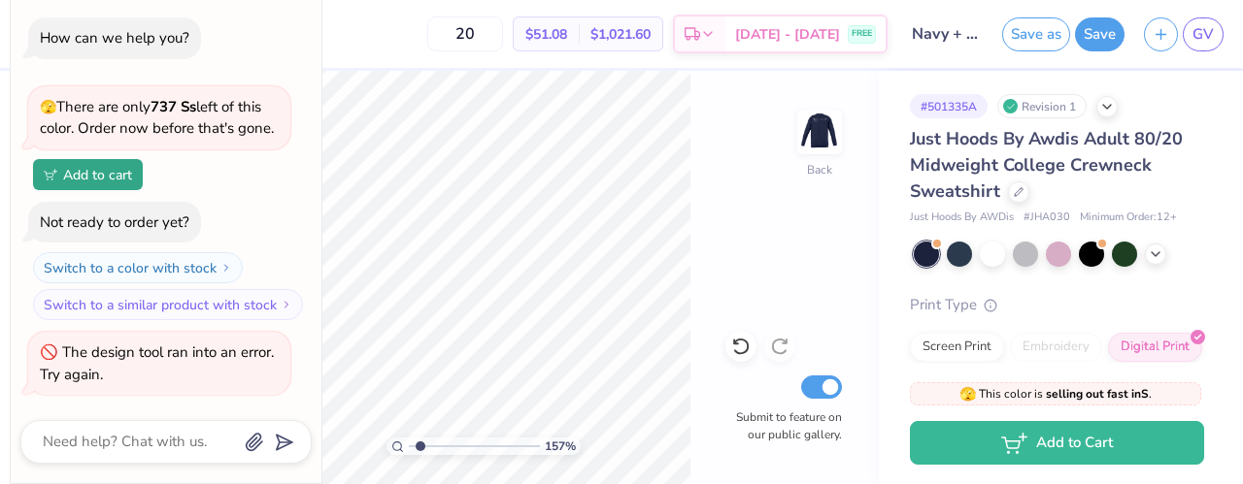
click at [847, 293] on div "157 % Back Submit to feature on our public gallery." at bounding box center [482, 278] width 791 height 414
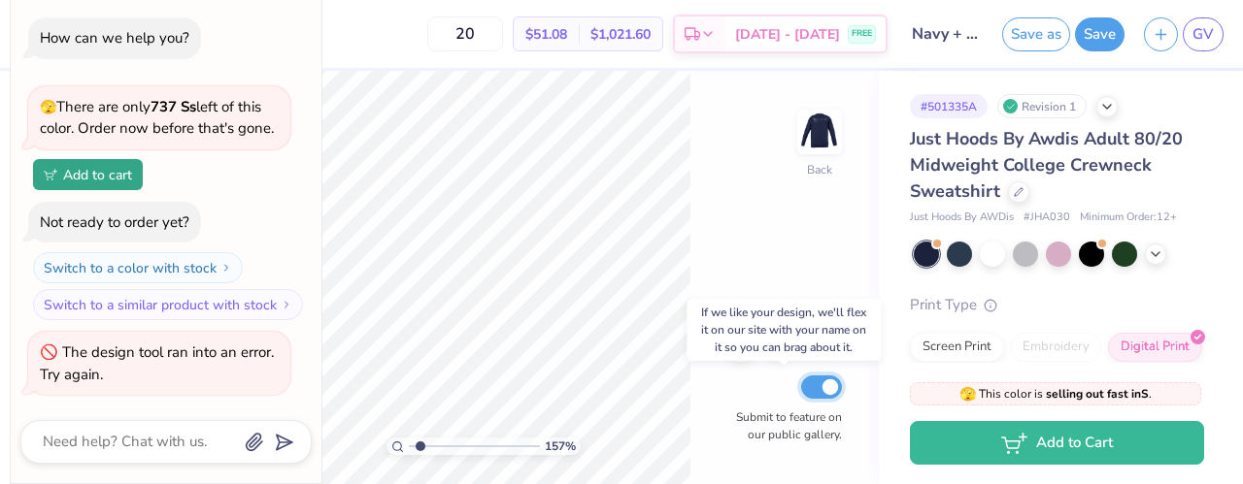
click at [828, 378] on input "Submit to feature on our public gallery." at bounding box center [821, 387] width 41 height 23
checkbox input "false"
type input "1.57067045326472"
type textarea "x"
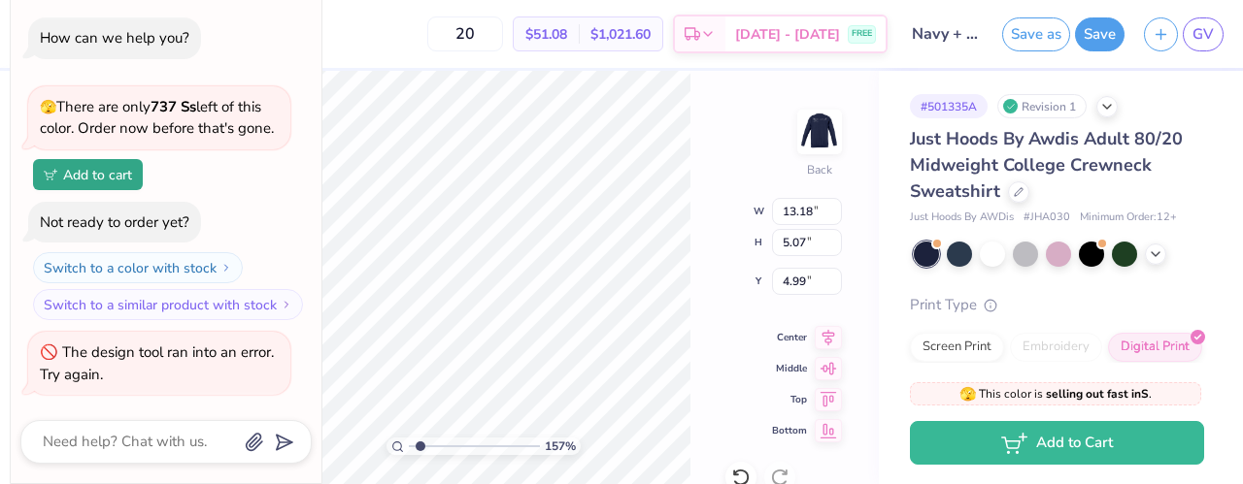
type input "1.57067045326472"
type textarea "x"
type input "1.57067045326472"
click at [10, 477] on div "Collapse How can we help you? 🫣 There are only 737 Ss left of this color. Order…" at bounding box center [166, 222] width 313 height 523
click at [45, 349] on div "The design tool ran into an error. Try again." at bounding box center [159, 364] width 239 height 44
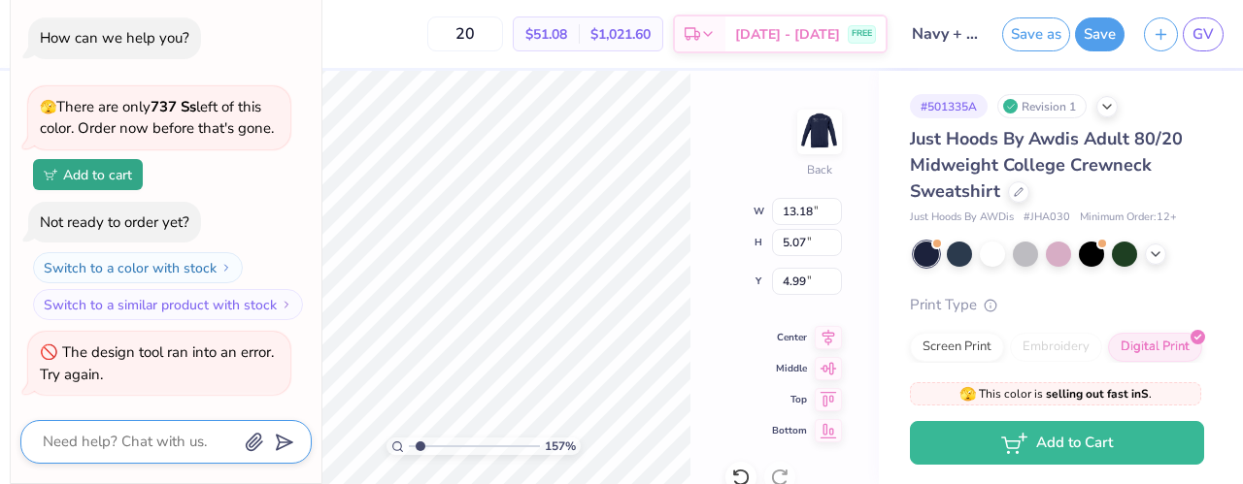
click at [82, 451] on textarea at bounding box center [139, 442] width 197 height 26
type textarea "x"
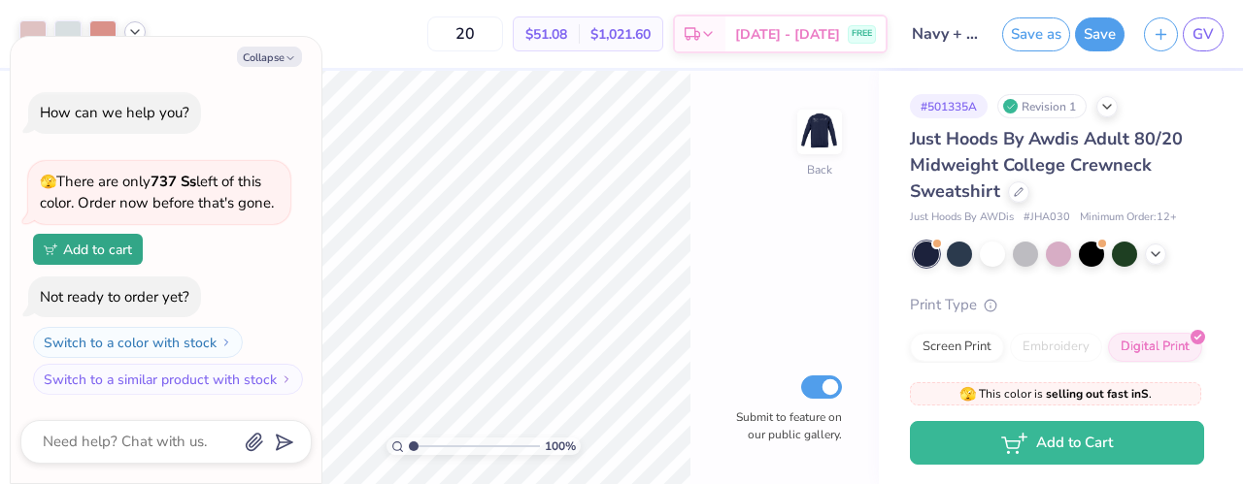
click at [136, 30] on icon at bounding box center [135, 32] width 16 height 16
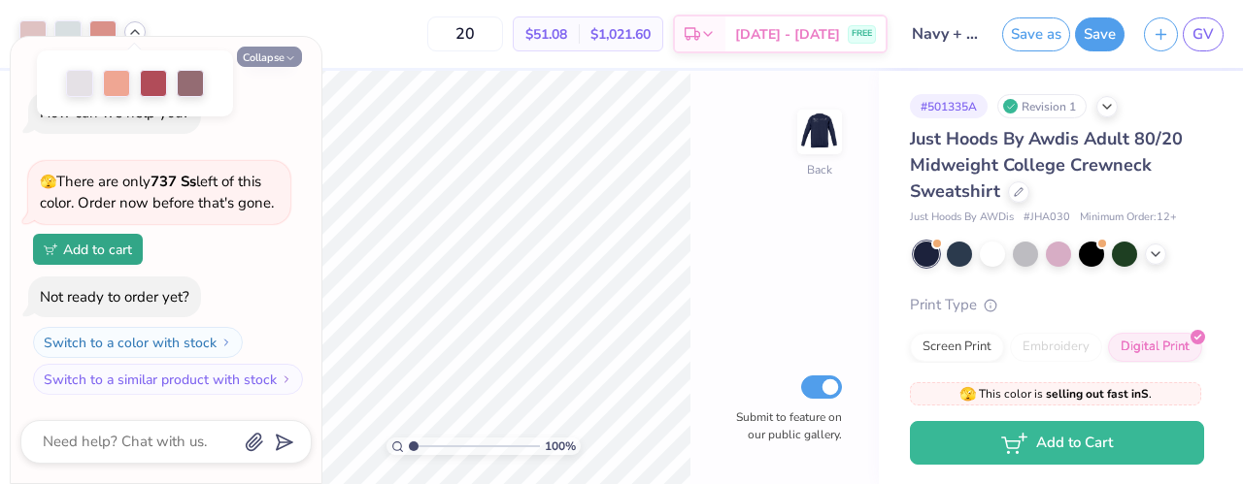
click at [293, 55] on icon "button" at bounding box center [290, 58] width 12 height 12
type textarea "x"
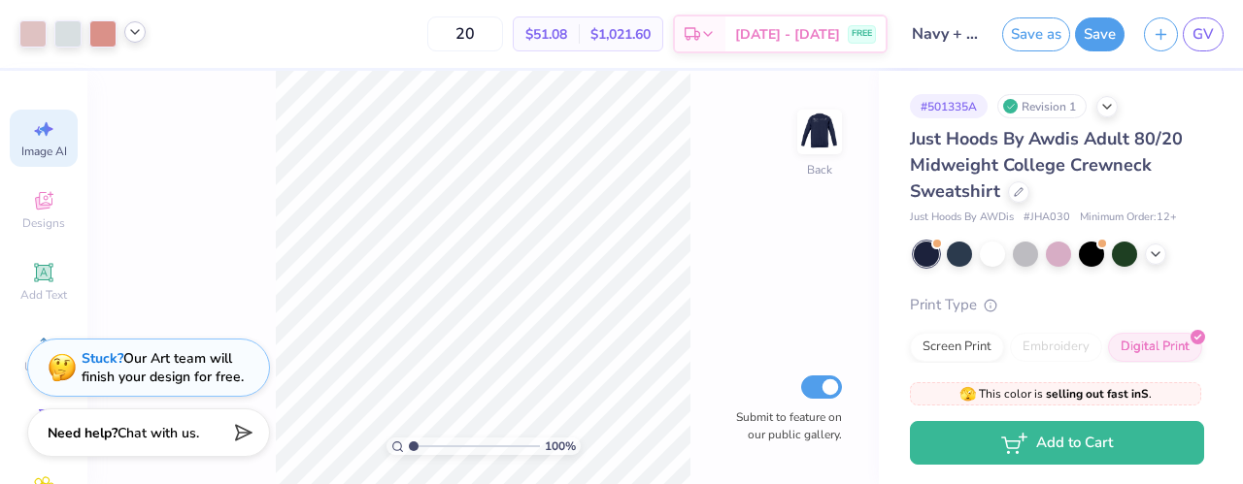
click at [49, 135] on div "Image AI" at bounding box center [44, 138] width 68 height 57
select select "4"
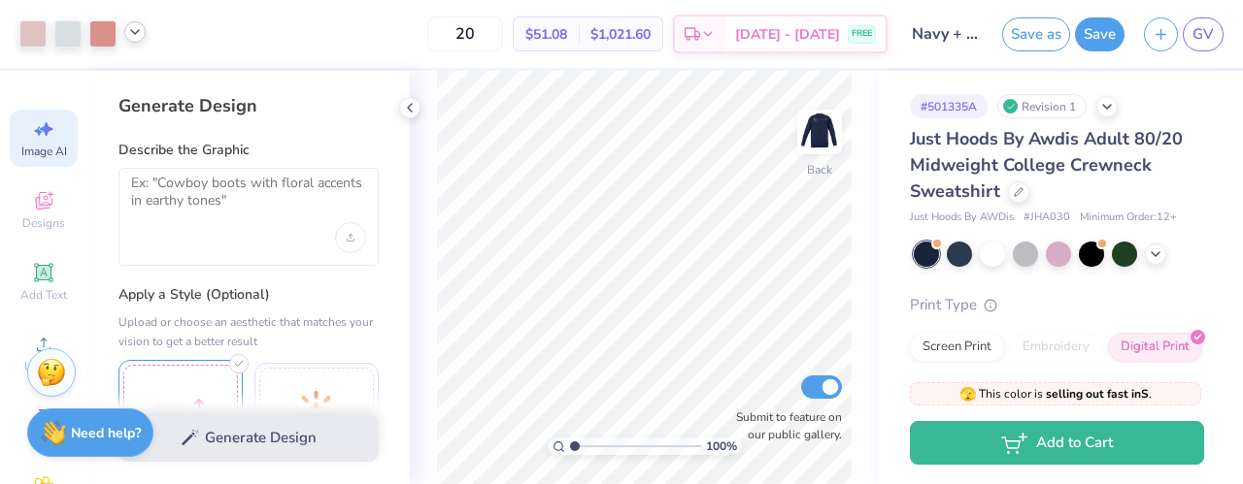
click at [217, 387] on div at bounding box center [180, 422] width 124 height 124
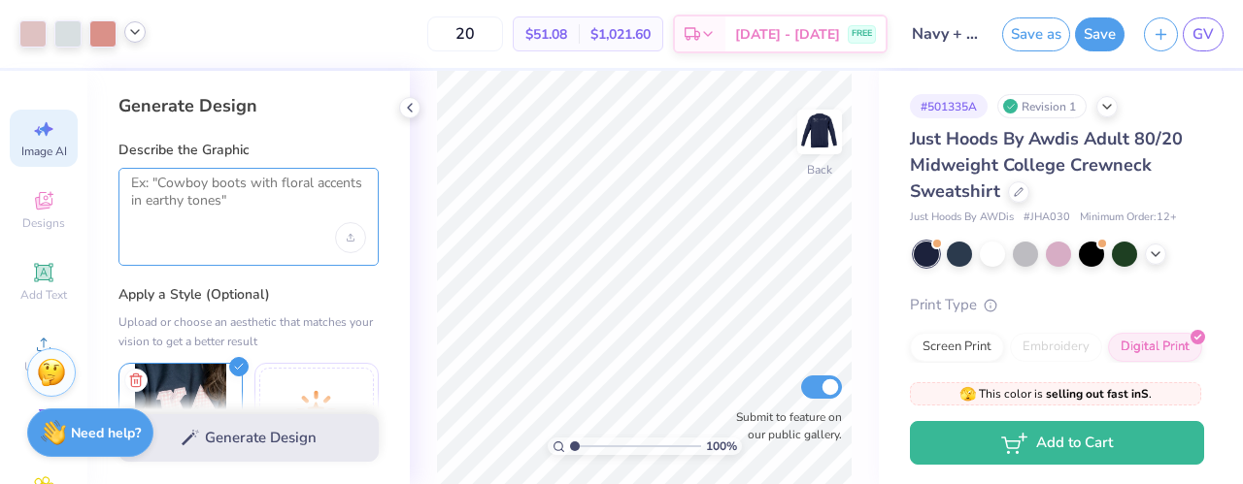
click at [186, 188] on textarea at bounding box center [248, 199] width 235 height 49
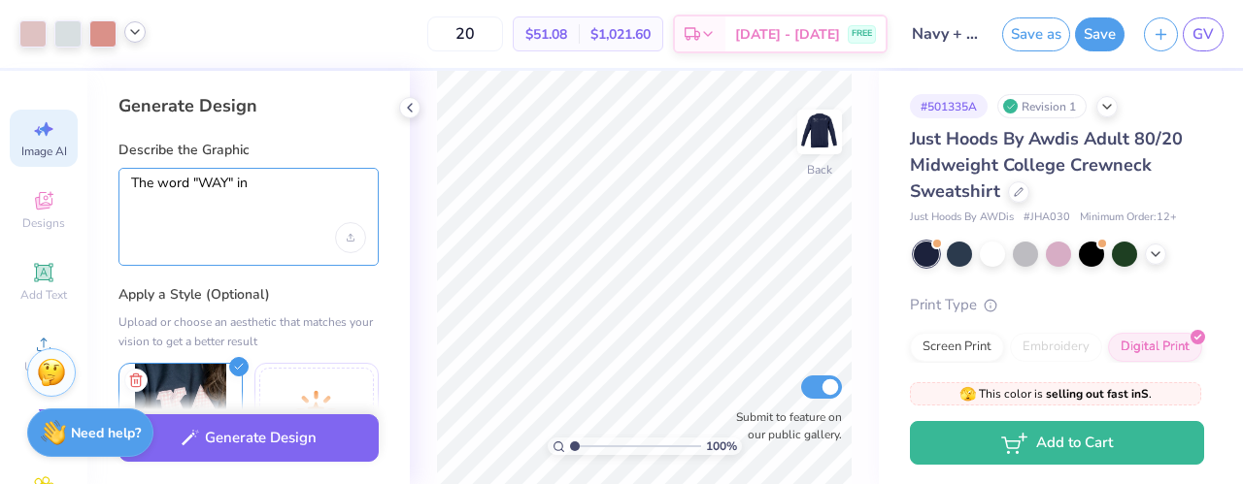
click at [198, 184] on textarea "The word "WAY" in" at bounding box center [248, 199] width 235 height 49
click at [287, 180] on textarea "The word "LWAY" in" at bounding box center [248, 199] width 235 height 49
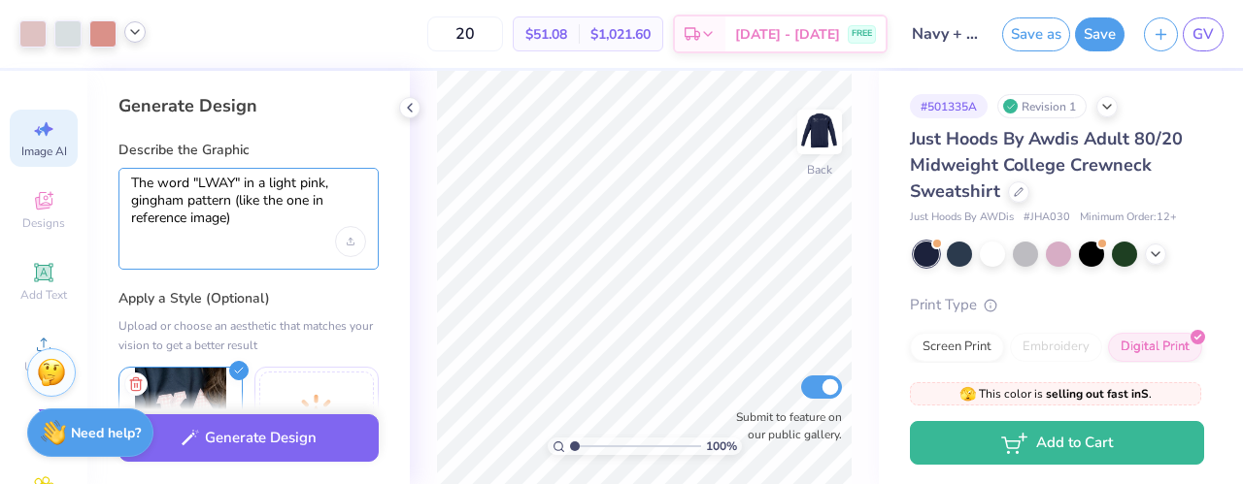
drag, startPoint x: 231, startPoint y: 178, endPoint x: 250, endPoint y: 216, distance: 43.4
click at [250, 216] on textarea "The word "LWAY" in a light pink, gingham pattern (like the one in reference ima…" at bounding box center [248, 201] width 235 height 52
type textarea "The word "LWAY" in a light pink, gingham pattern (like the one in reference ima…"
click at [260, 235] on div "The word "LWAY" in a light pink, gingham pattern (like the one in reference ima…" at bounding box center [248, 219] width 260 height 102
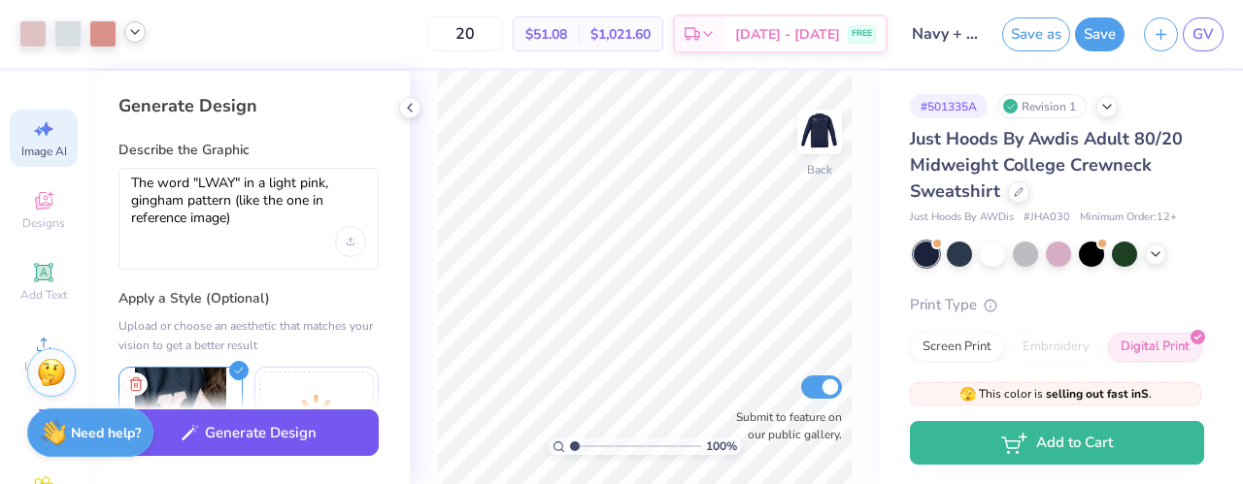
click at [263, 432] on button "Generate Design" at bounding box center [248, 434] width 260 height 48
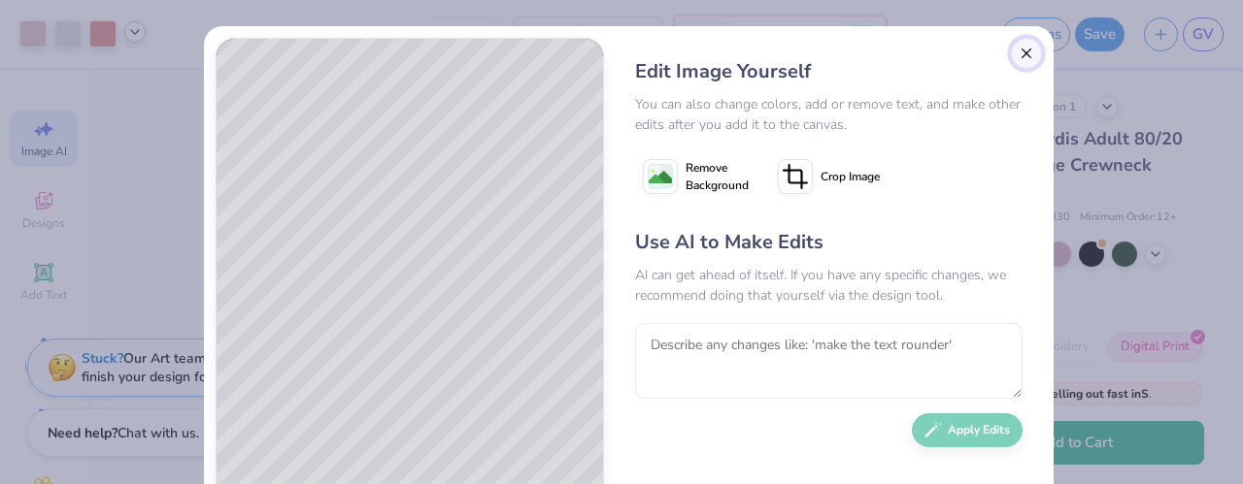
click at [1018, 51] on button "Close" at bounding box center [1026, 53] width 31 height 31
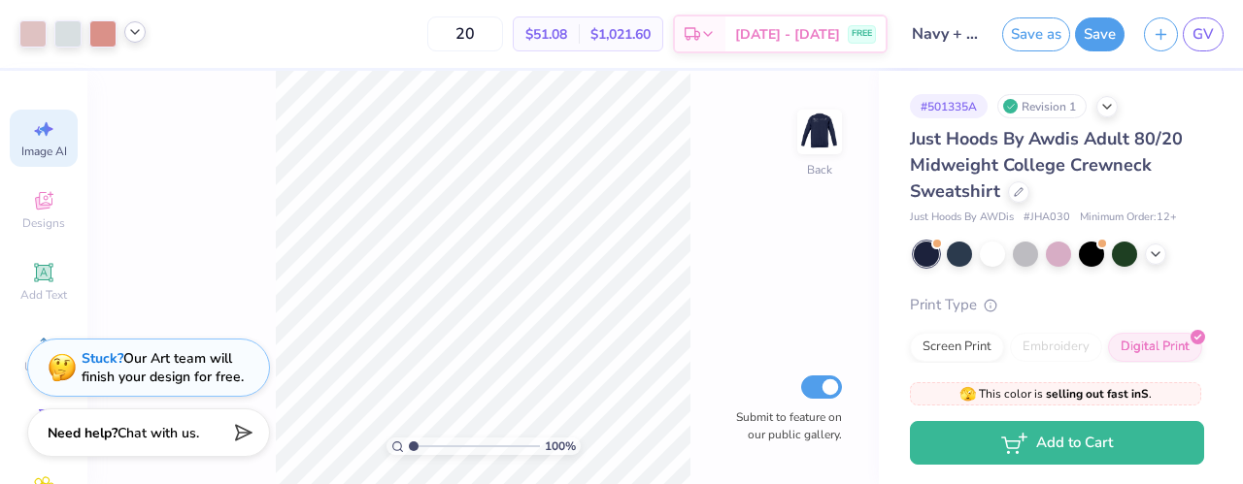
scroll to position [0, 43]
click at [44, 224] on span "Designs" at bounding box center [43, 224] width 43 height 16
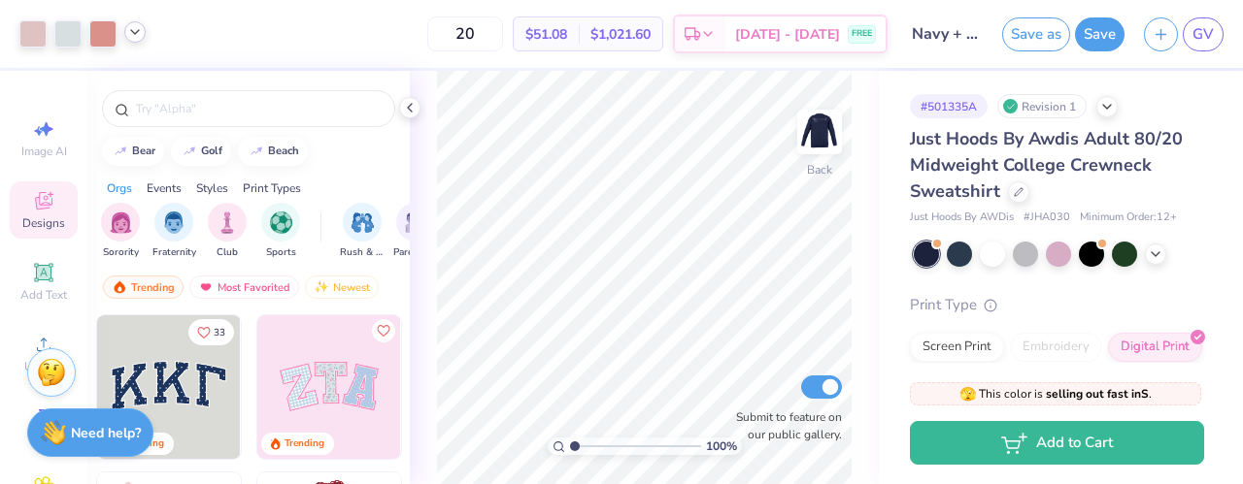
scroll to position [0, 0]
click at [38, 151] on span "Image AI" at bounding box center [44, 152] width 46 height 16
select select "4"
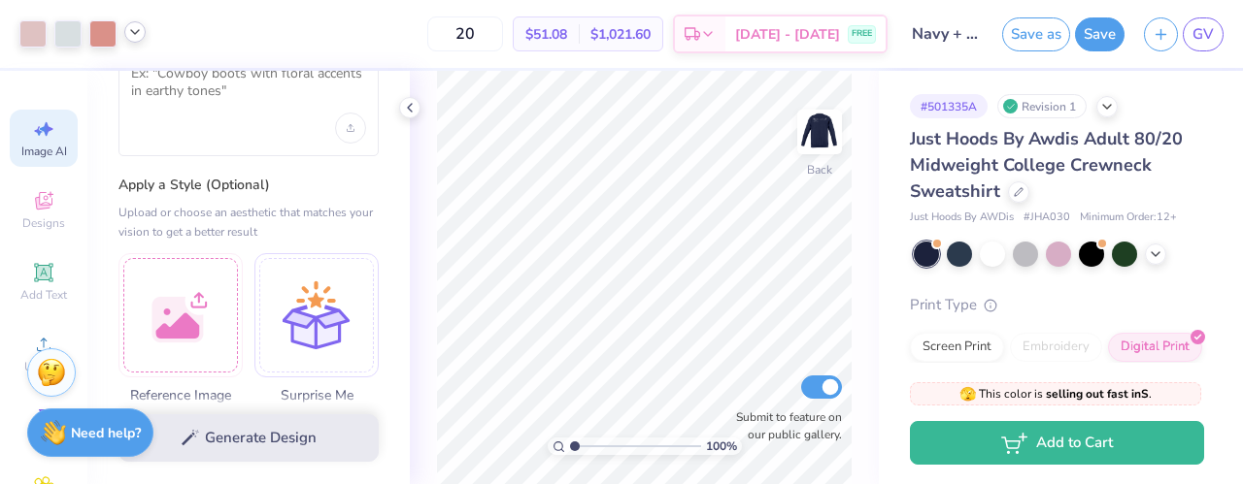
scroll to position [111, 0]
click at [186, 296] on div at bounding box center [180, 311] width 124 height 124
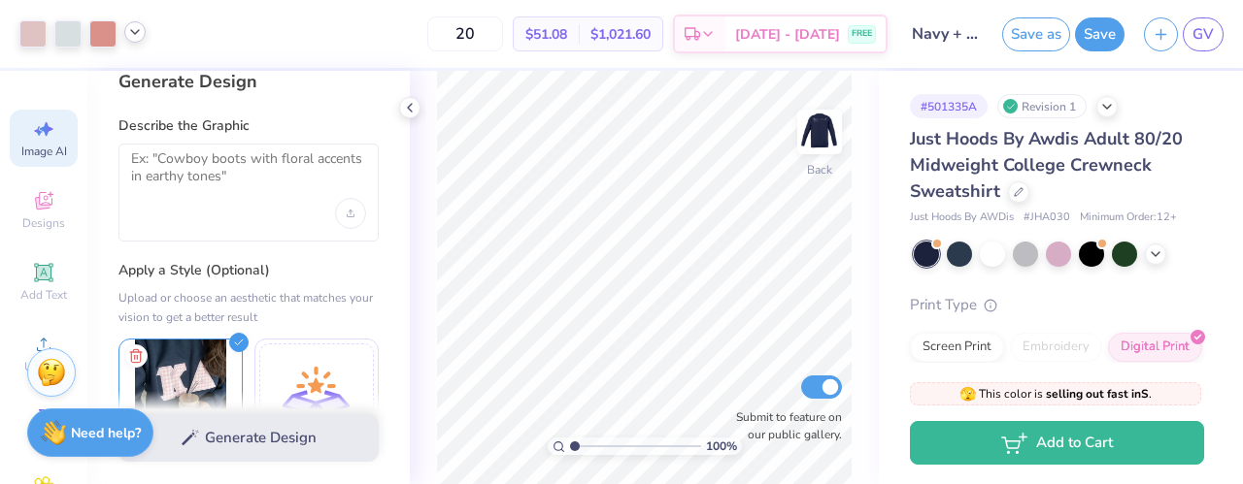
scroll to position [20, 0]
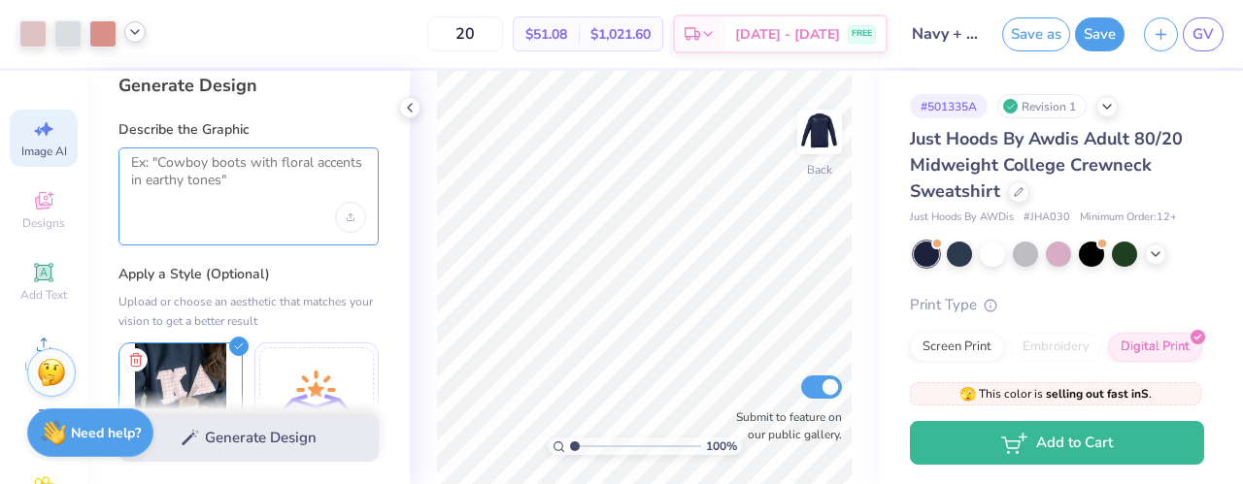
click at [184, 189] on textarea at bounding box center [248, 178] width 235 height 49
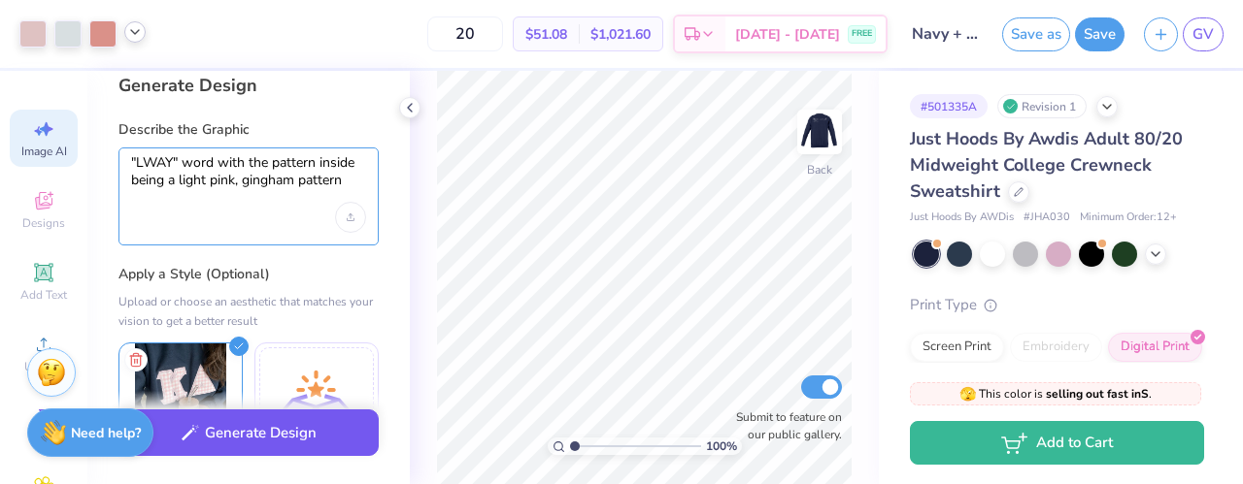
type textarea ""LWAY" word with the pattern inside being a light pink, gingham pattern"
click at [316, 449] on button "Generate Design" at bounding box center [248, 434] width 260 height 48
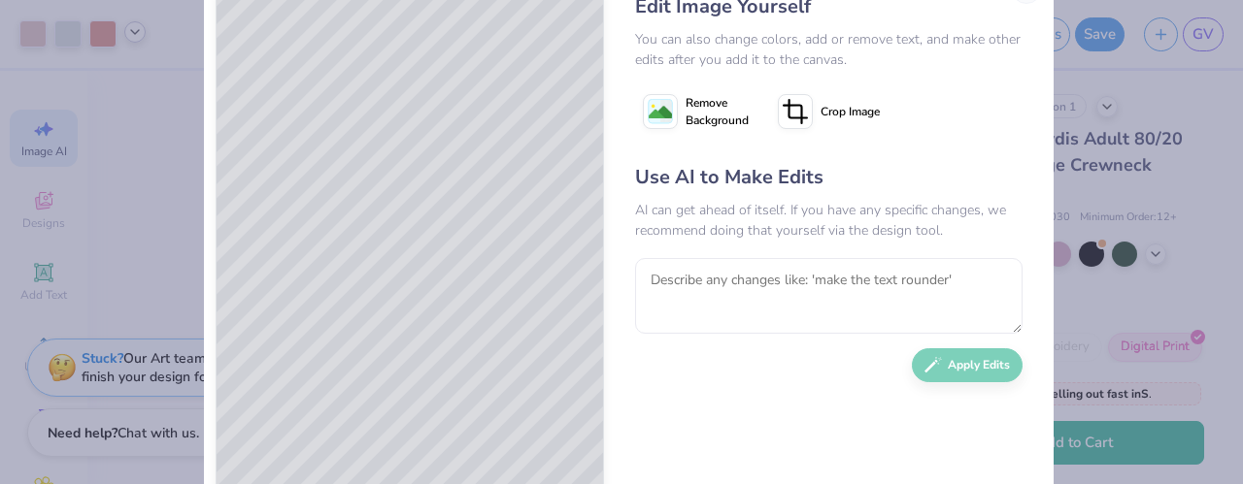
scroll to position [73, 0]
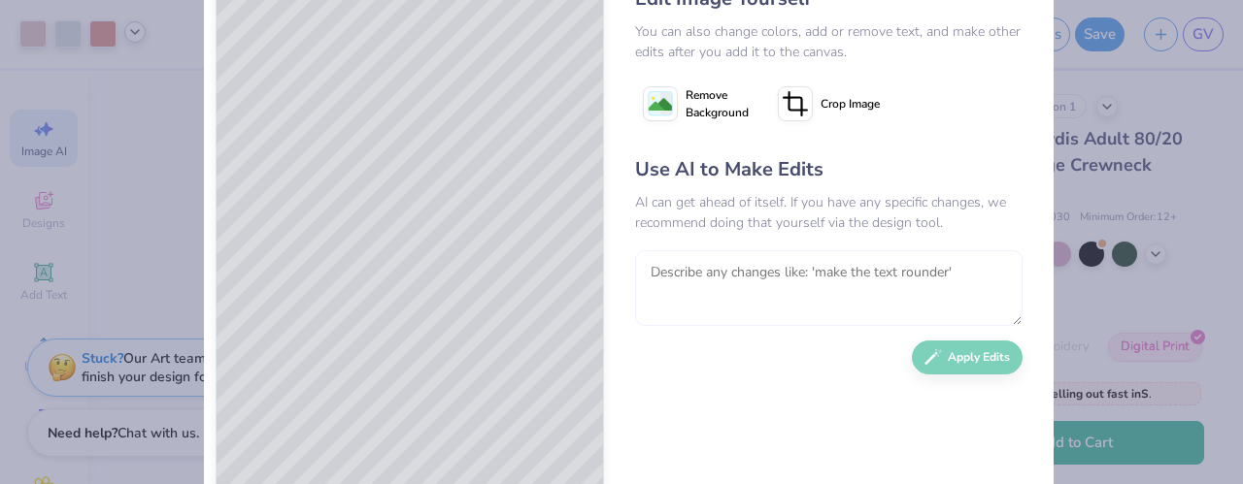
click at [683, 282] on textarea at bounding box center [828, 288] width 387 height 76
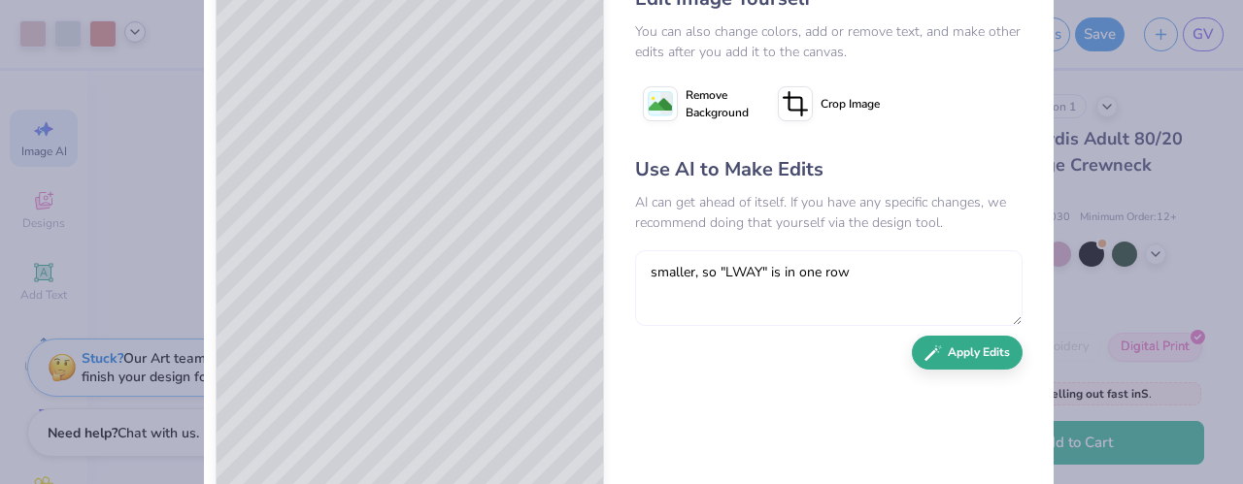
type textarea "smaller, so "LWAY" is in one row"
click at [936, 360] on button "Apply Edits" at bounding box center [967, 353] width 111 height 34
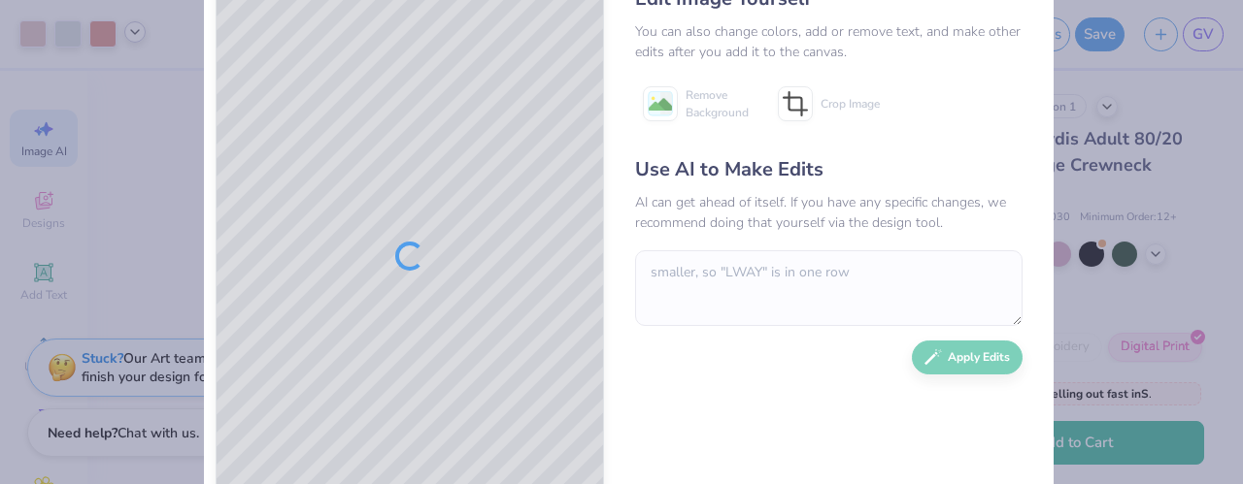
drag, startPoint x: 739, startPoint y: 442, endPoint x: 650, endPoint y: 381, distance: 107.4
click at [650, 381] on div "Use AI to Make Edits AI can get ahead of itself. If you have any specific chang…" at bounding box center [828, 312] width 387 height 315
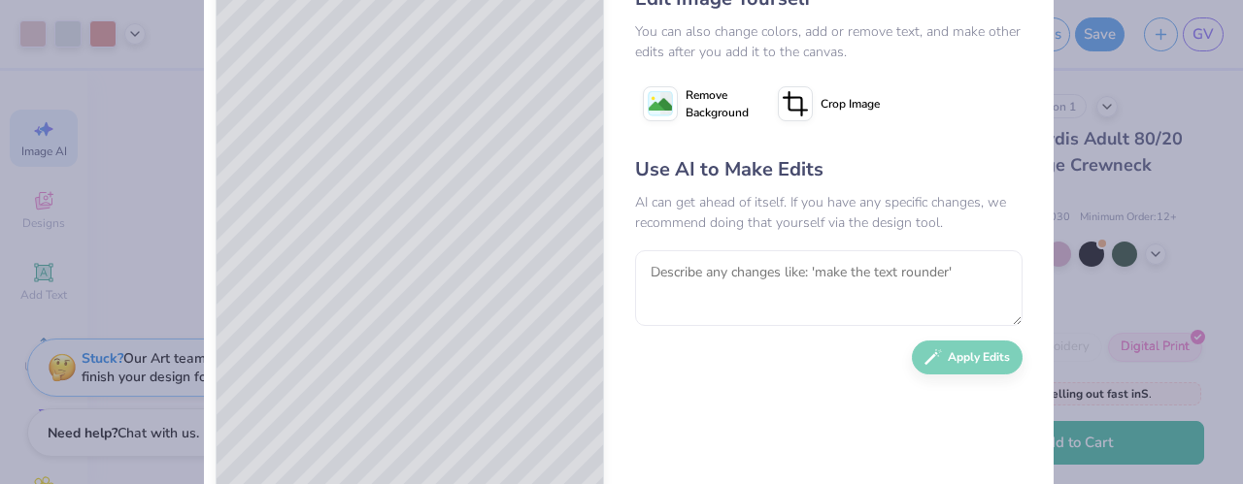
scroll to position [29, 0]
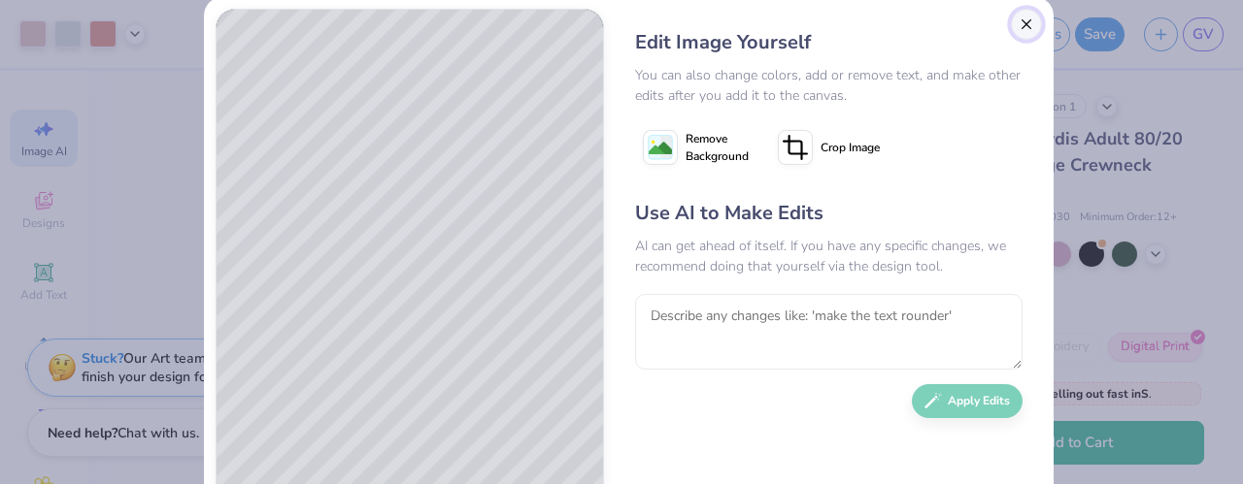
click at [1021, 24] on button "Close" at bounding box center [1026, 24] width 31 height 31
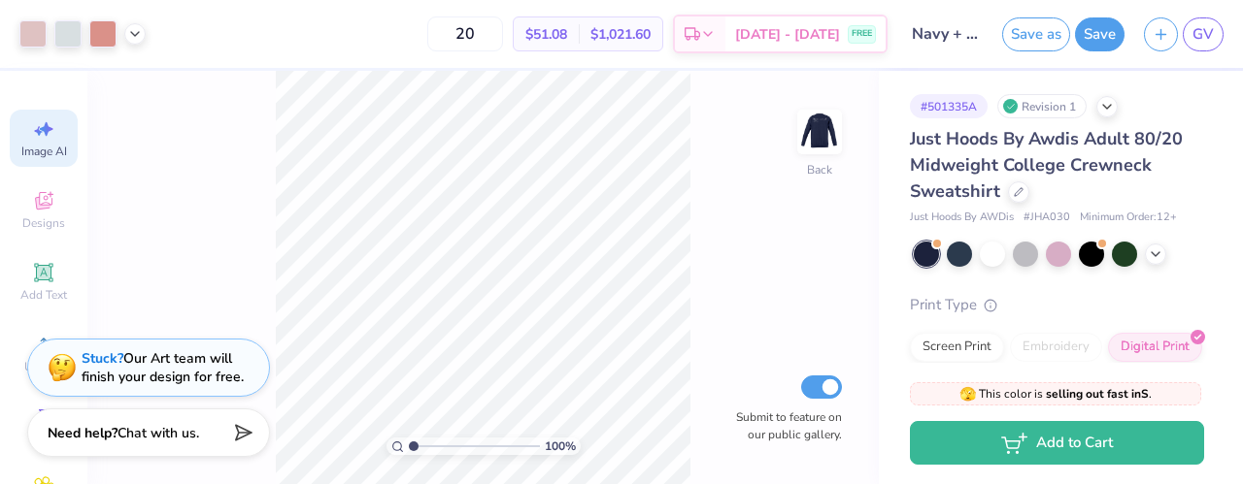
scroll to position [0, 43]
click at [43, 144] on span "Image AI" at bounding box center [44, 152] width 46 height 16
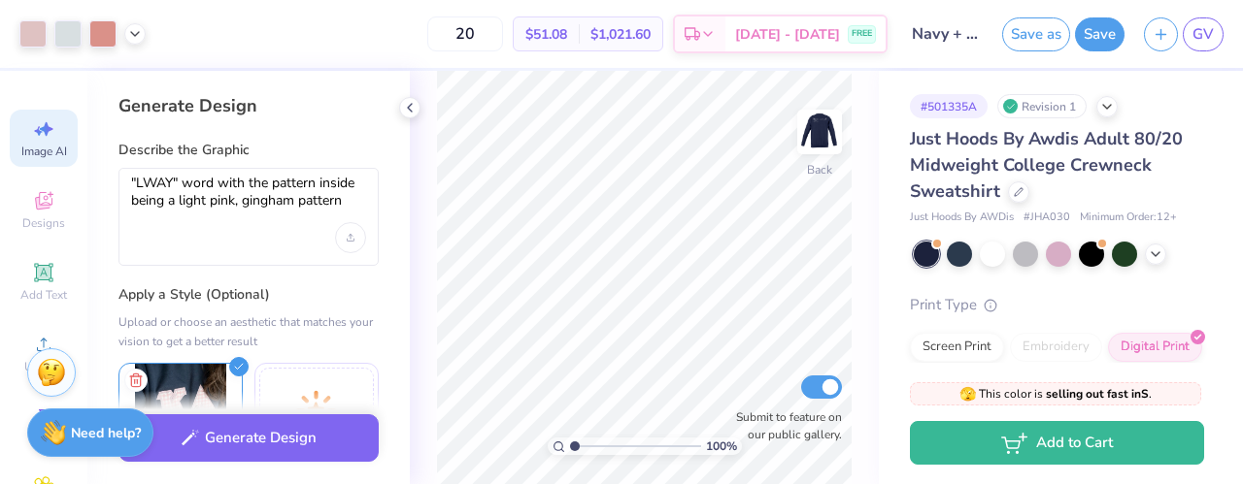
scroll to position [0, 0]
click at [342, 180] on textarea ""LWAY" word with the pattern inside being a light pink, gingham pattern" at bounding box center [248, 199] width 235 height 49
drag, startPoint x: 293, startPoint y: 157, endPoint x: 308, endPoint y: 186, distance: 32.6
click at [308, 186] on textarea ""LWAY" word with the pattern inside being a light pink, gingham pattern" at bounding box center [248, 199] width 235 height 49
click at [338, 183] on textarea ""LWAY" word with the pattern inside being a light pink, gingham pattern" at bounding box center [248, 199] width 235 height 49
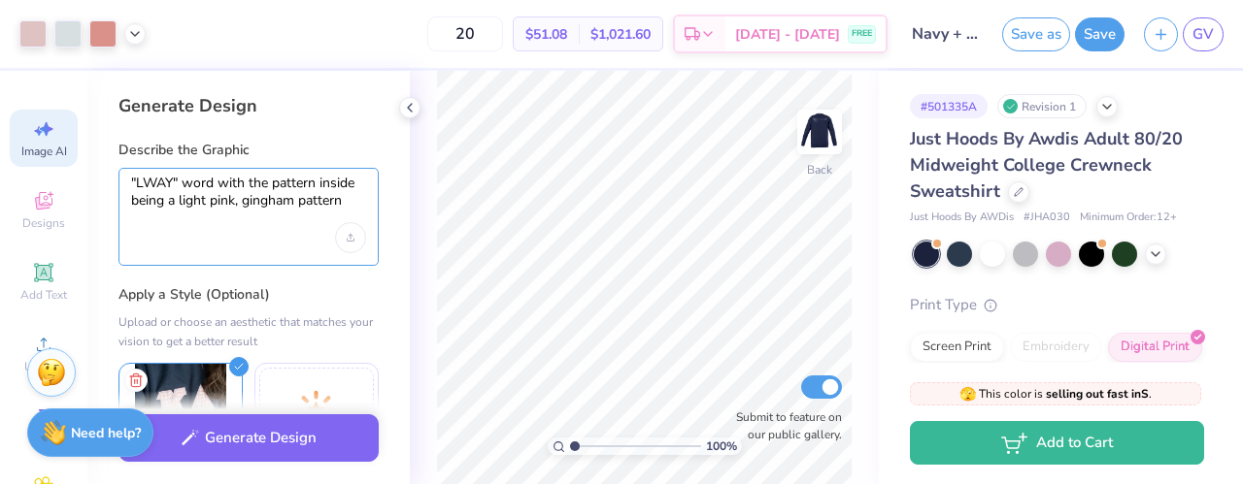
click at [217, 175] on textarea ""LWAY" word with the pattern inside being a light pink, gingham pattern" at bounding box center [248, 199] width 235 height 49
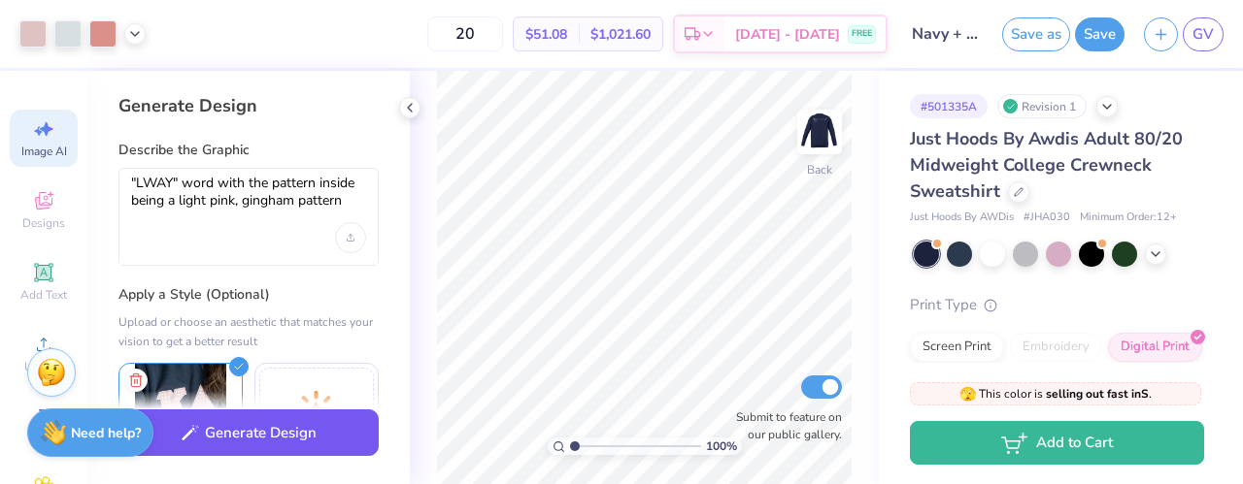
click at [283, 426] on button "Generate Design" at bounding box center [248, 434] width 260 height 48
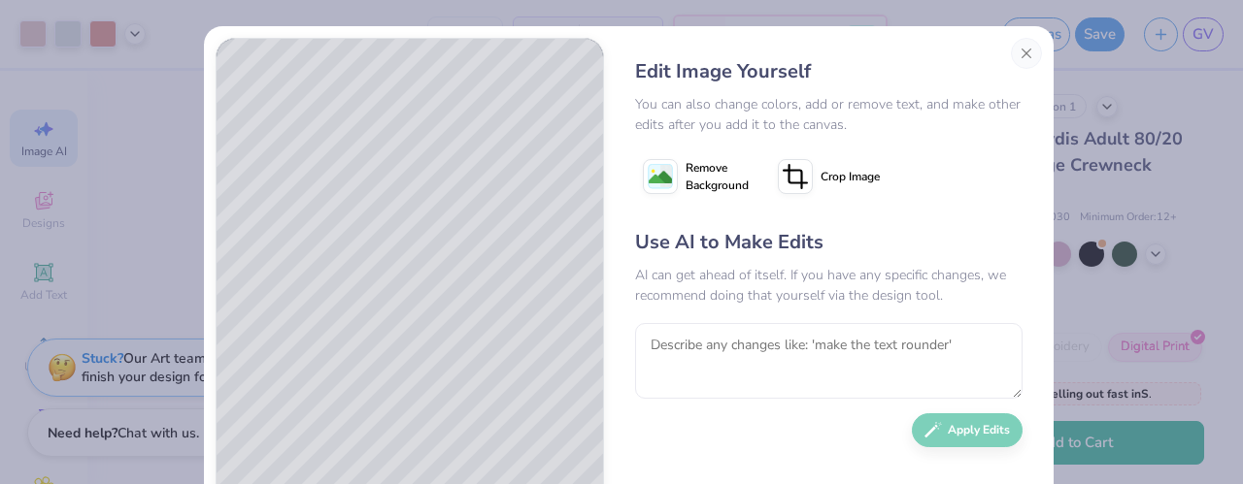
scroll to position [76, 0]
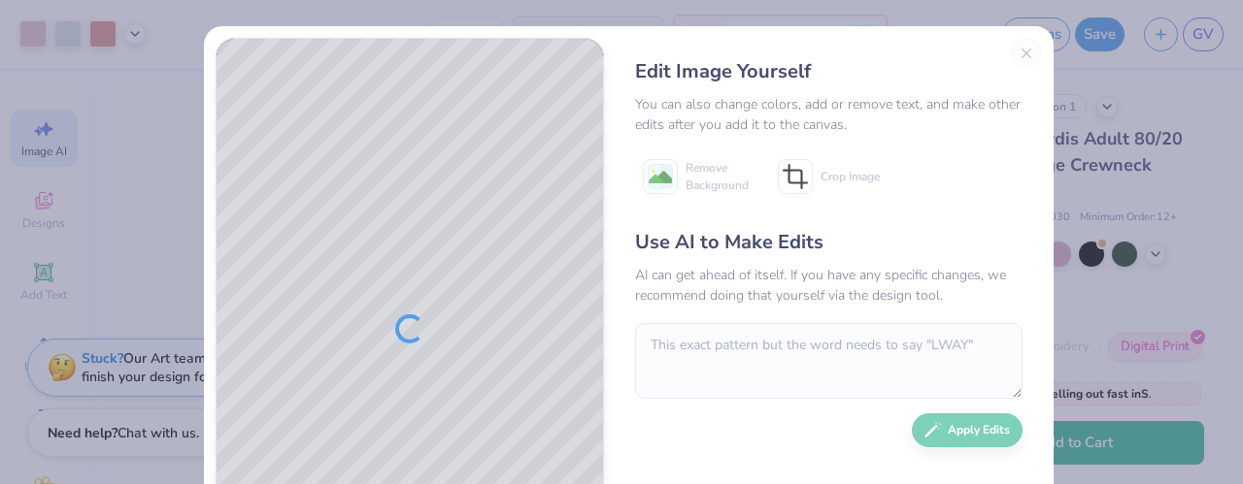
scroll to position [81, 0]
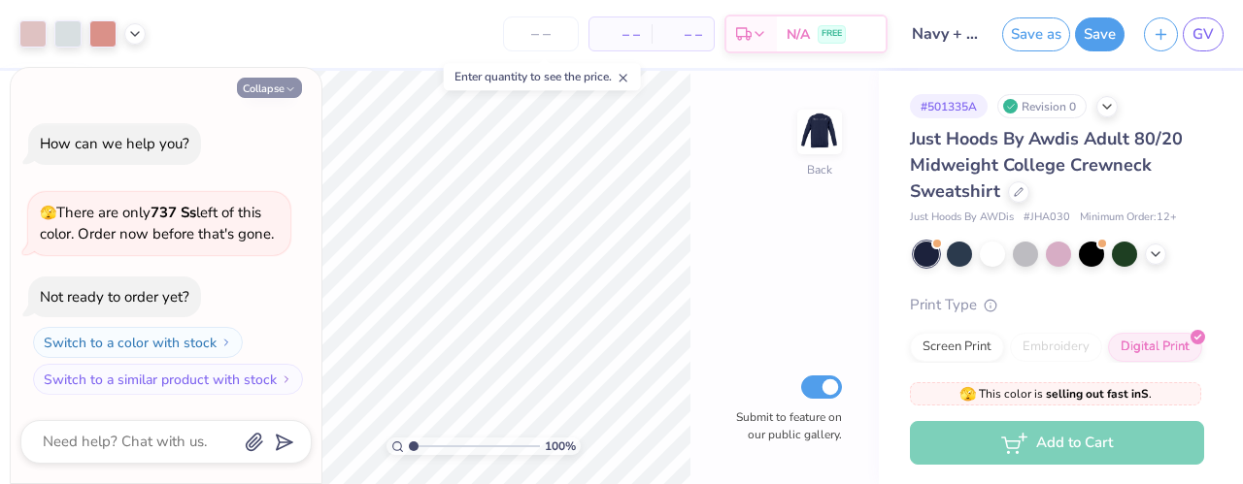
click at [289, 96] on button "Collapse" at bounding box center [269, 88] width 65 height 20
type textarea "x"
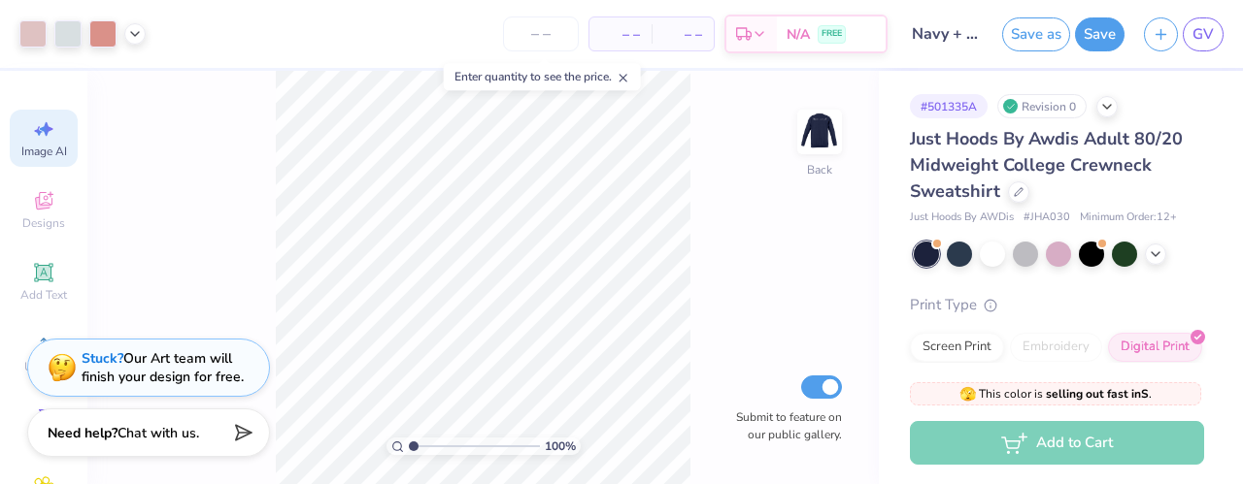
click at [32, 134] on icon at bounding box center [43, 128] width 23 height 23
select select "4"
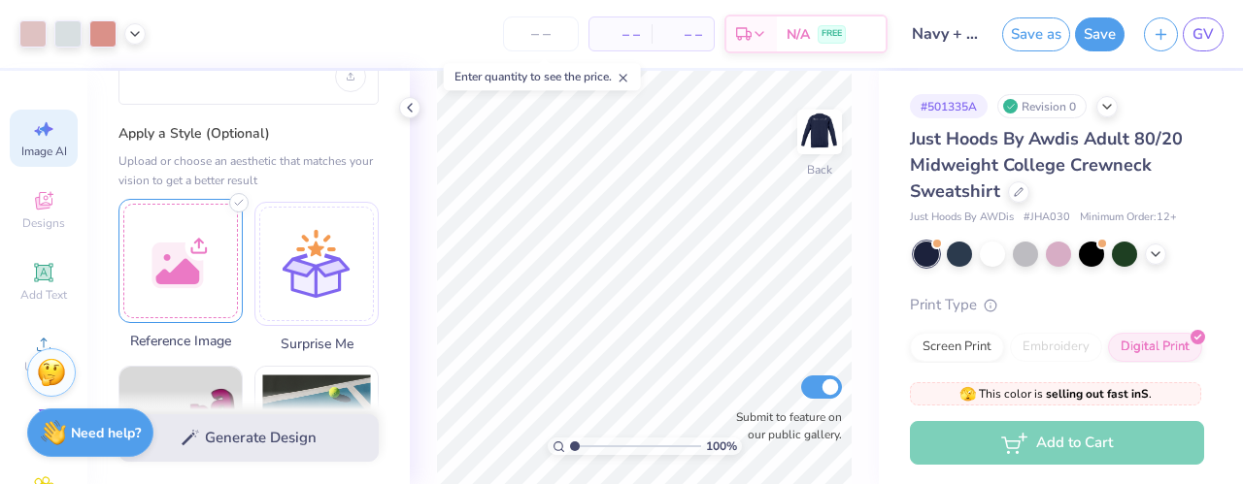
scroll to position [163, 0]
click at [179, 273] on div at bounding box center [180, 259] width 124 height 124
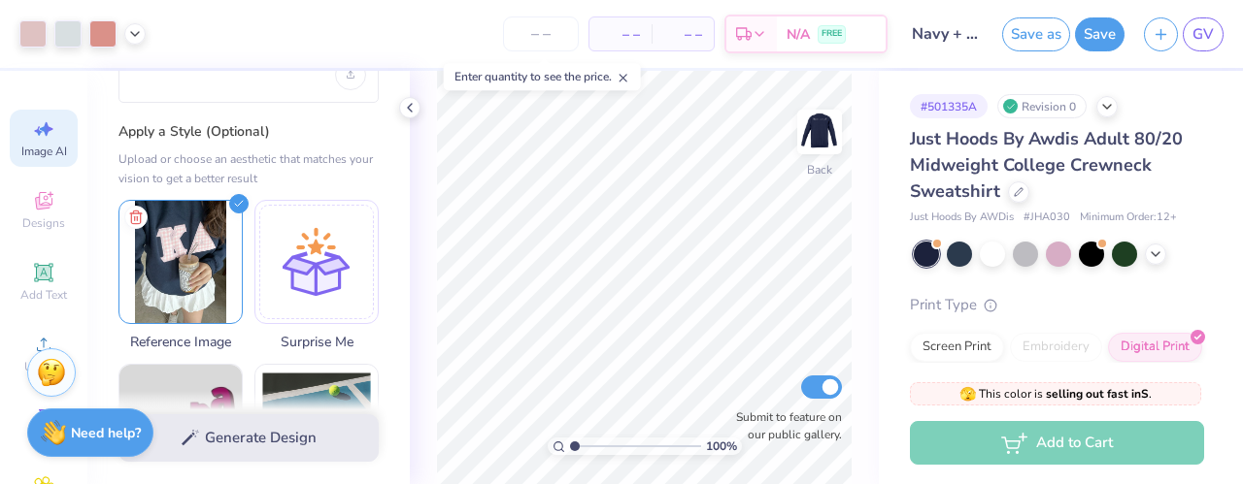
scroll to position [0, 0]
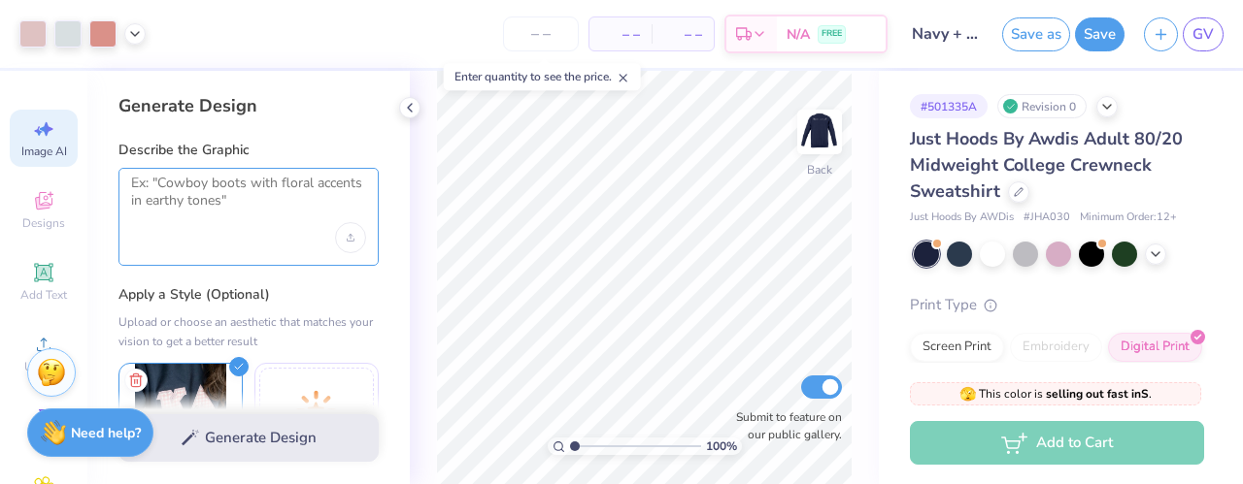
click at [181, 191] on textarea at bounding box center [248, 199] width 235 height 49
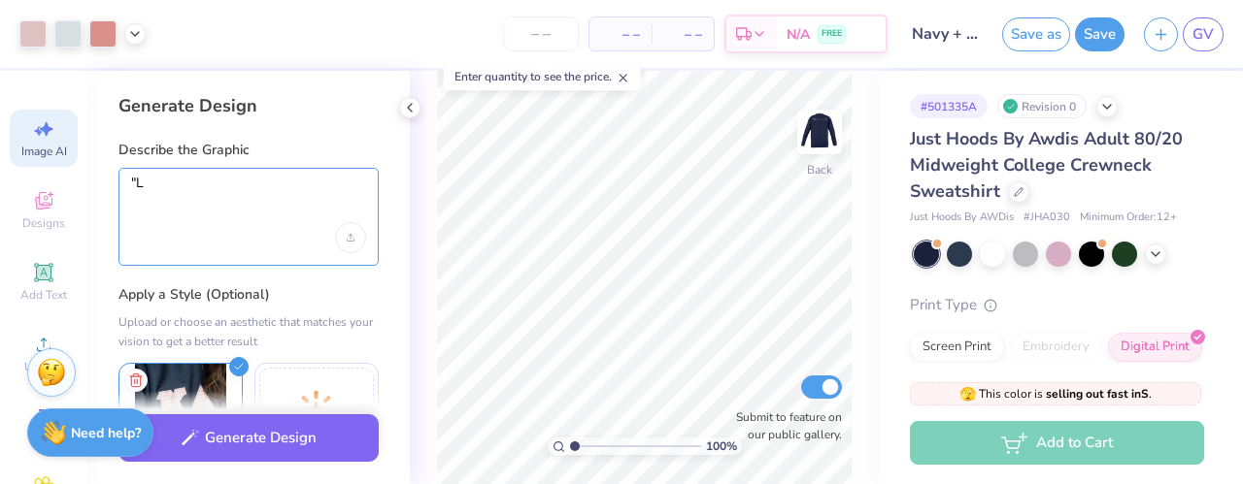
type textarea """
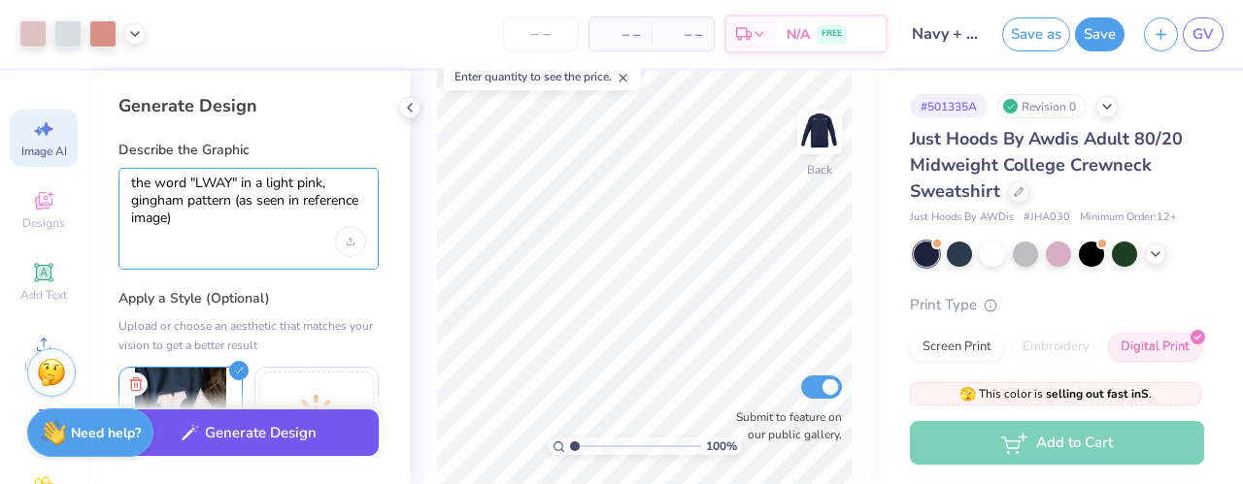
type textarea "the word "LWAY" in a light pink, gingham pattern (as seen in reference image)"
click at [286, 430] on button "Generate Design" at bounding box center [248, 434] width 260 height 48
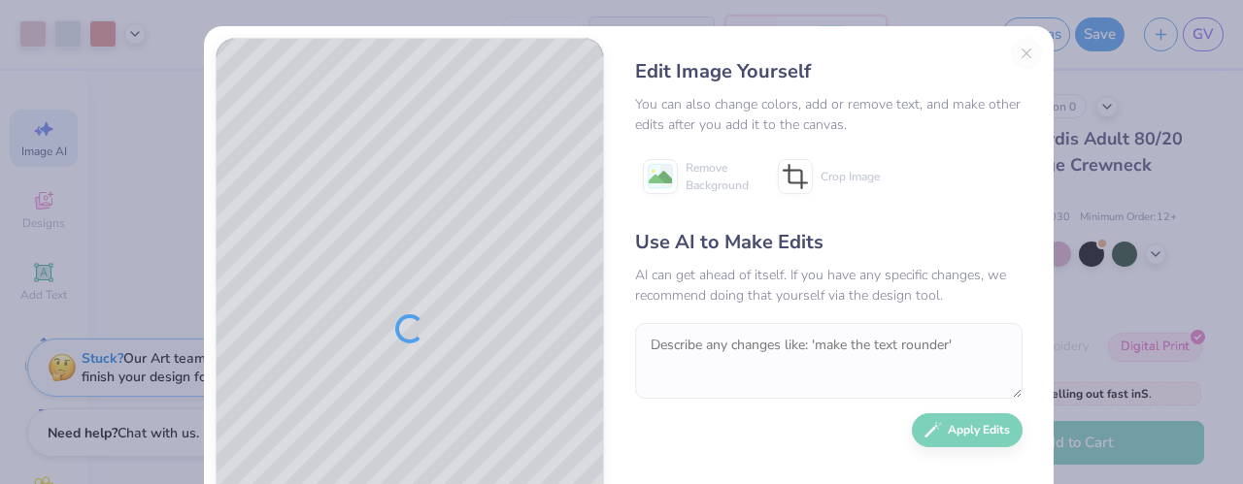
click at [1018, 53] on div "Edit Image Yourself You can also change colors, add or remove text, and make ot…" at bounding box center [828, 329] width 426 height 582
click at [1014, 57] on div "Edit Image Yourself" at bounding box center [828, 71] width 387 height 29
click at [1020, 57] on div "Edit Image Yourself You can also change colors, add or remove text, and make ot…" at bounding box center [828, 329] width 426 height 582
click at [699, 345] on textarea at bounding box center [828, 361] width 387 height 76
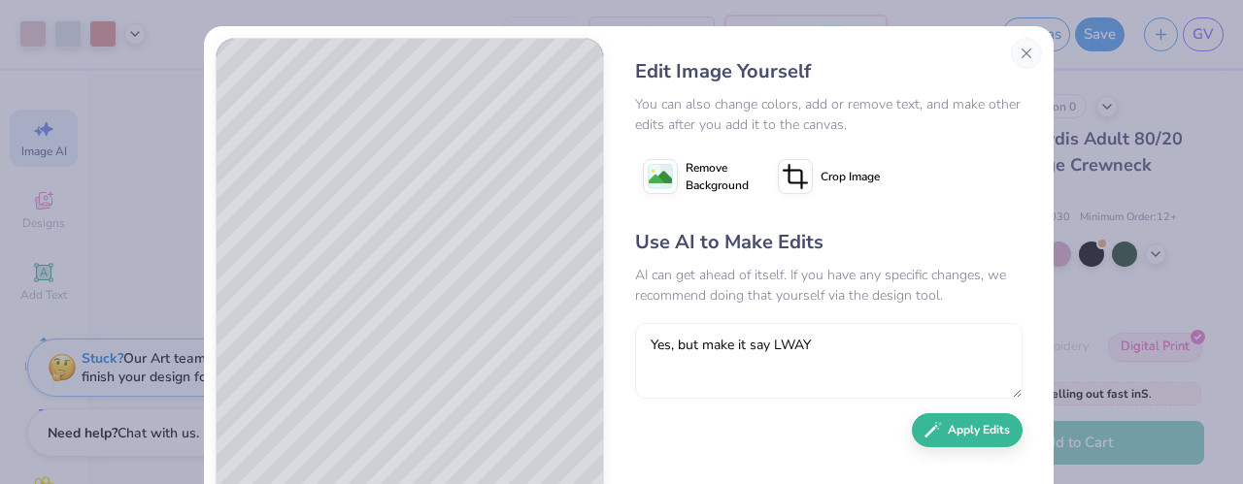
click at [762, 343] on textarea "Yes, but make it say LWAY" at bounding box center [828, 361] width 387 height 76
click at [810, 342] on textarea "Yes, but make it say "LWAY" at bounding box center [828, 361] width 387 height 76
type textarea "Yes, but make it say "LWAY""
click at [938, 428] on button "Apply Edits" at bounding box center [967, 426] width 111 height 34
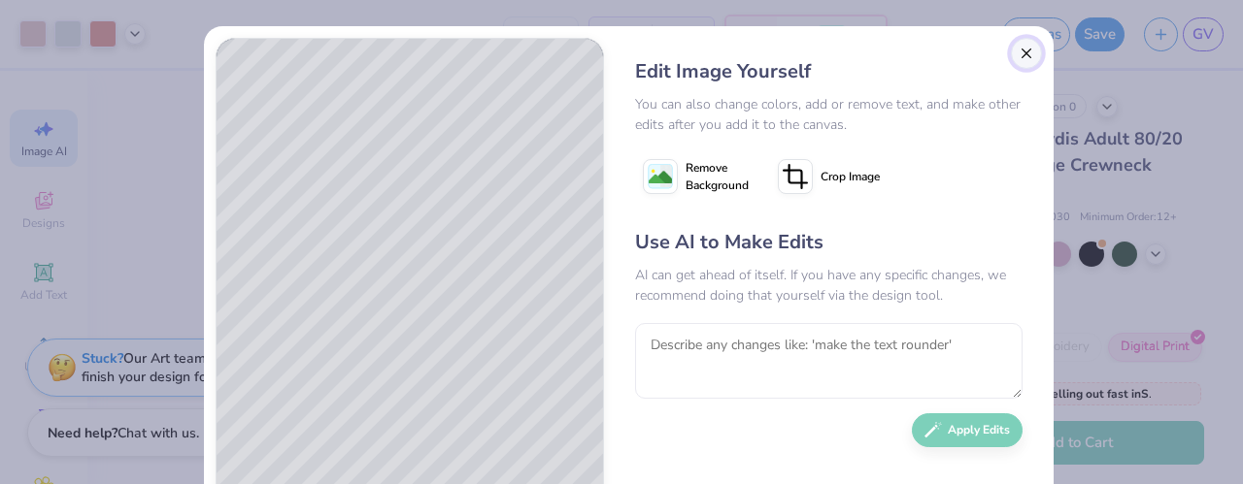
click at [1020, 57] on button "Close" at bounding box center [1026, 53] width 31 height 31
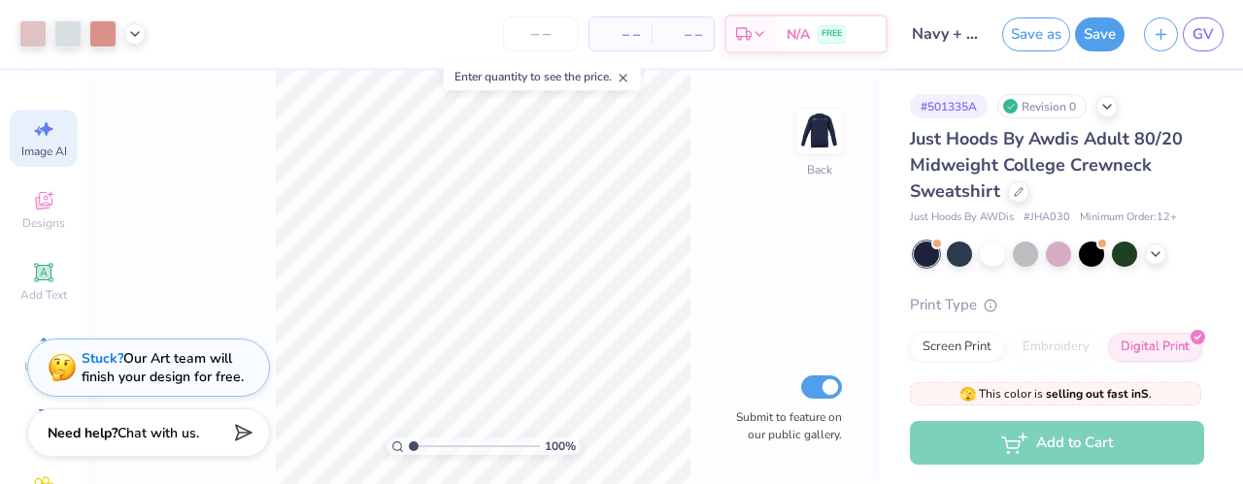
click at [148, 121] on div "100 % Back Submit to feature on our public gallery." at bounding box center [482, 278] width 791 height 414
click at [44, 138] on icon at bounding box center [43, 128] width 23 height 23
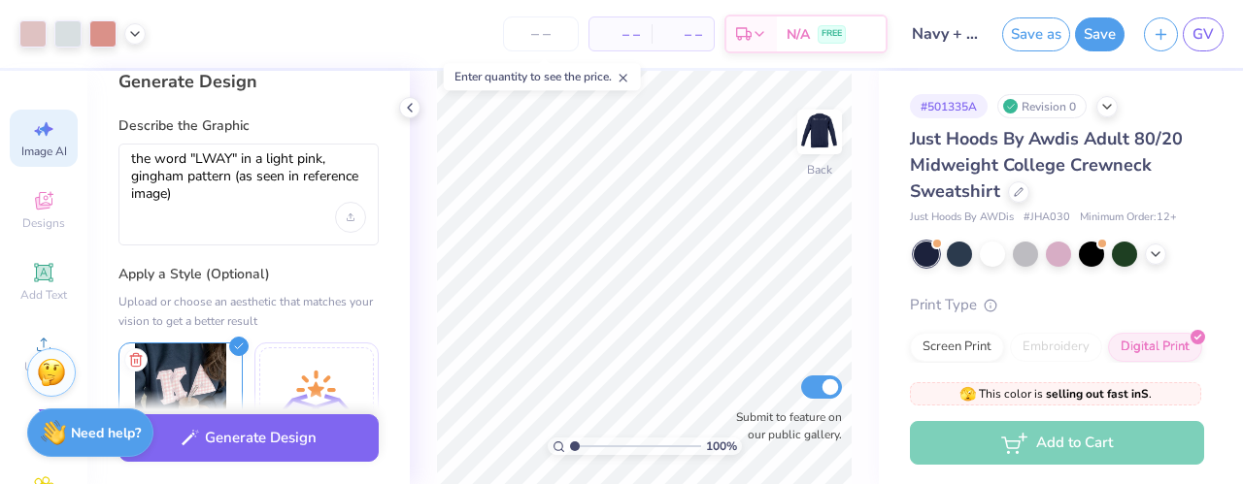
scroll to position [25, 0]
click at [205, 203] on div "the word "LWAY" in a light pink, gingham pattern (as seen in reference image)" at bounding box center [248, 194] width 260 height 102
click at [256, 172] on textarea "the word "LWAY" in a light pink, gingham pattern (as seen in reference image)" at bounding box center [248, 176] width 235 height 52
click at [255, 199] on textarea "the word "LWAY" in a light pink, gingham pattern (as seen in reference image)" at bounding box center [248, 176] width 235 height 52
click at [243, 161] on textarea "the word "LWAY" in a light pink, gingham pattern (as seen in reference image)" at bounding box center [248, 176] width 235 height 52
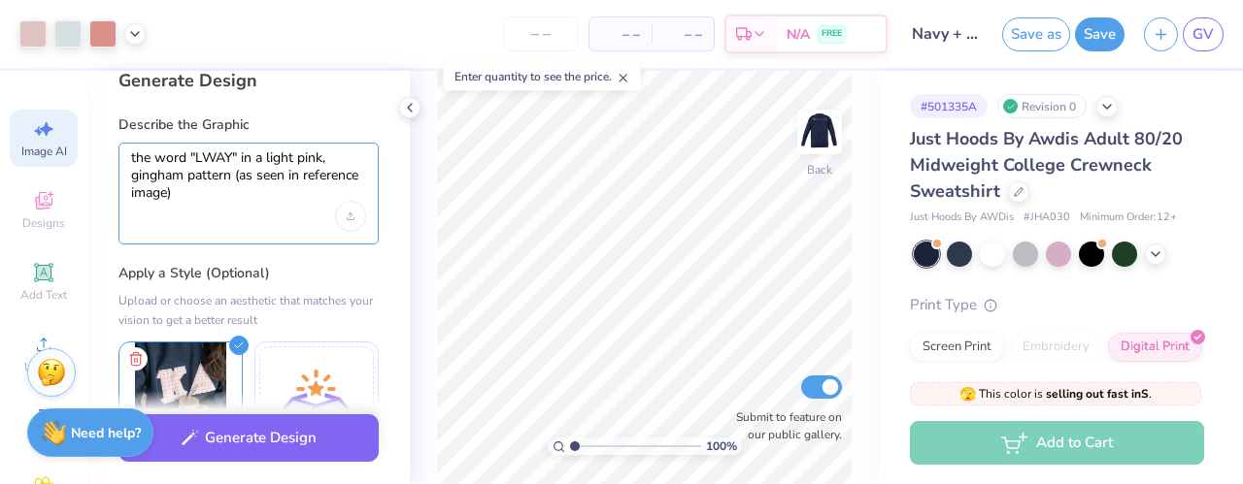
click at [247, 161] on textarea "the word "LWAY" in a light pink, gingham pattern (as seen in reference image)" at bounding box center [248, 176] width 235 height 52
click at [235, 176] on textarea "the word "LWAY" with a light pink, gingham pattern (as seen in reference image)" at bounding box center [248, 176] width 235 height 52
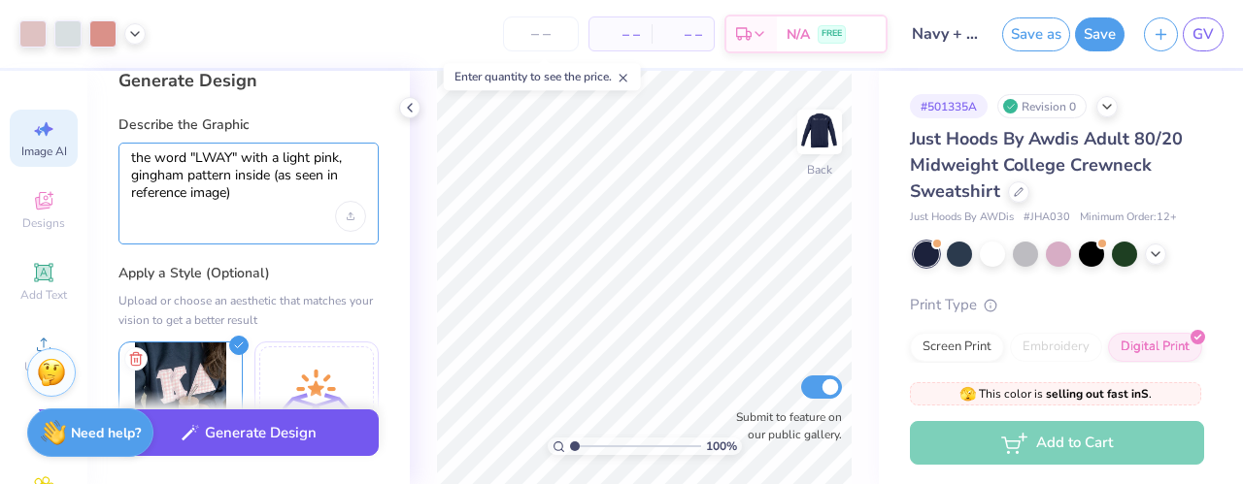
type textarea "the word "LWAY" with a light pink, gingham pattern inside (as seen in reference…"
click at [342, 431] on button "Generate Design" at bounding box center [248, 434] width 260 height 48
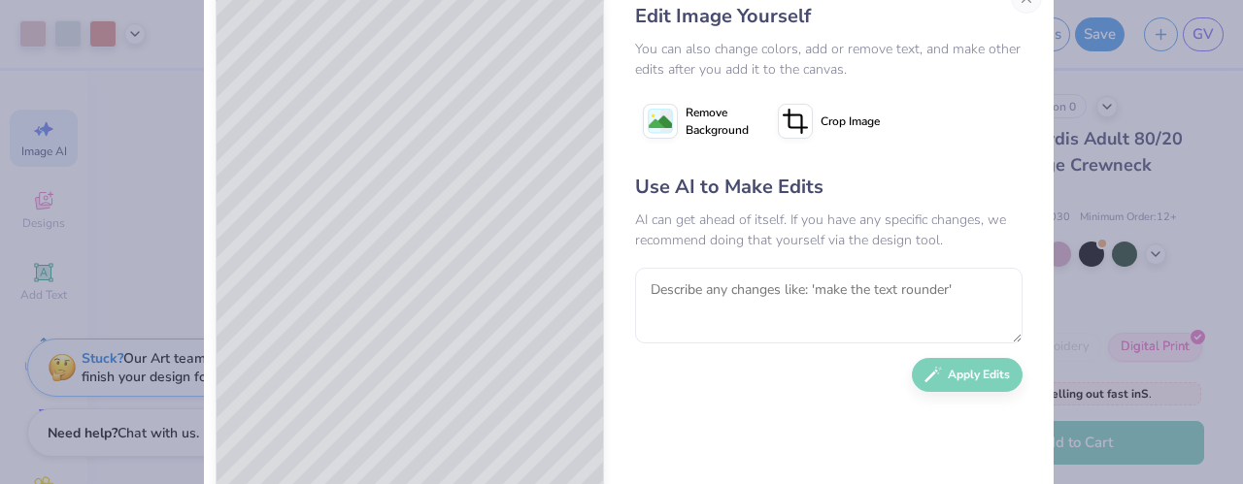
scroll to position [61, 0]
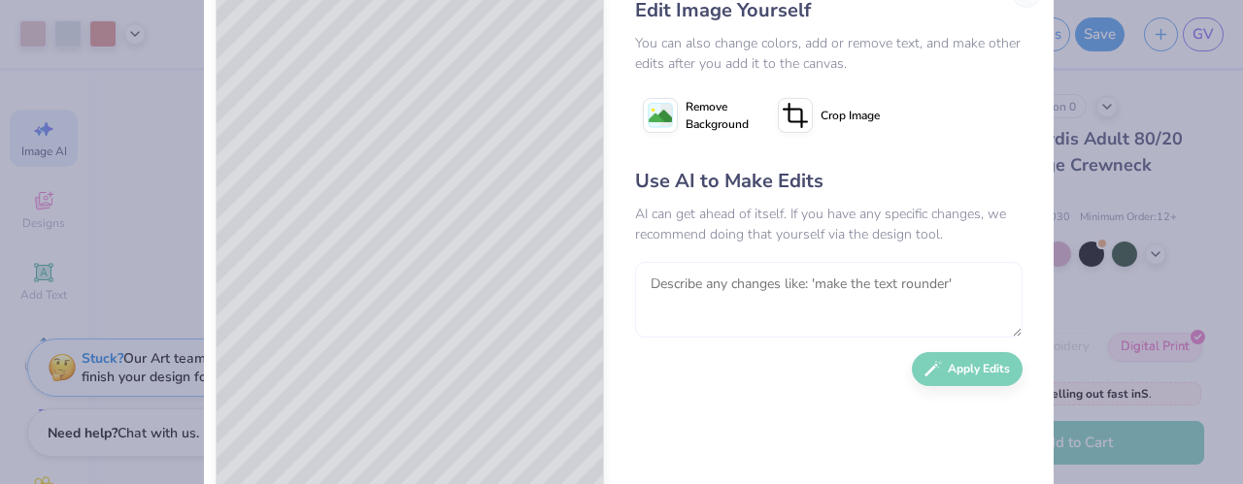
click at [727, 282] on textarea at bounding box center [828, 300] width 387 height 76
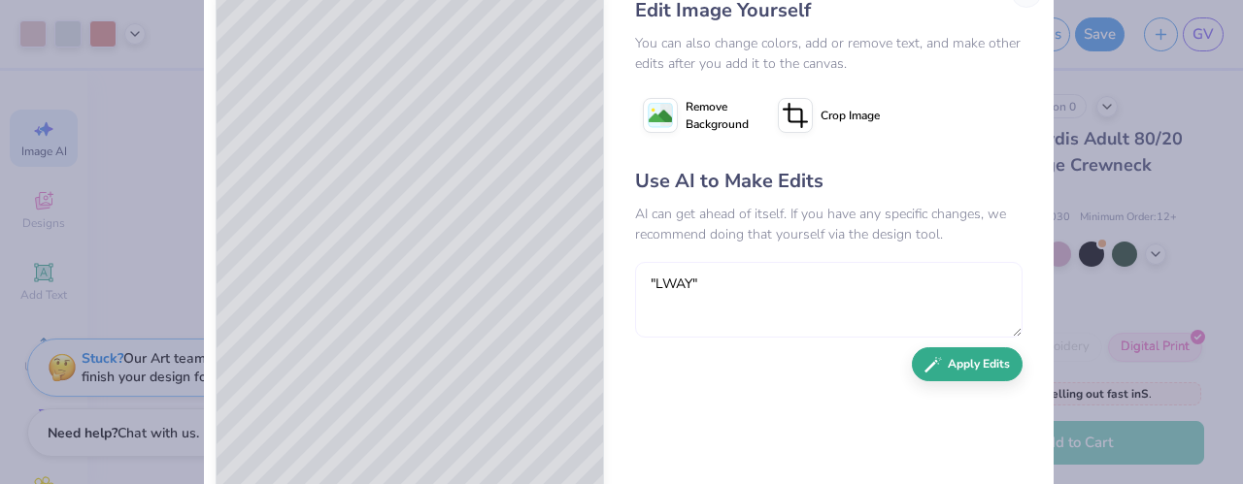
type textarea ""LWAY""
click at [993, 372] on button "Apply Edits" at bounding box center [967, 365] width 111 height 34
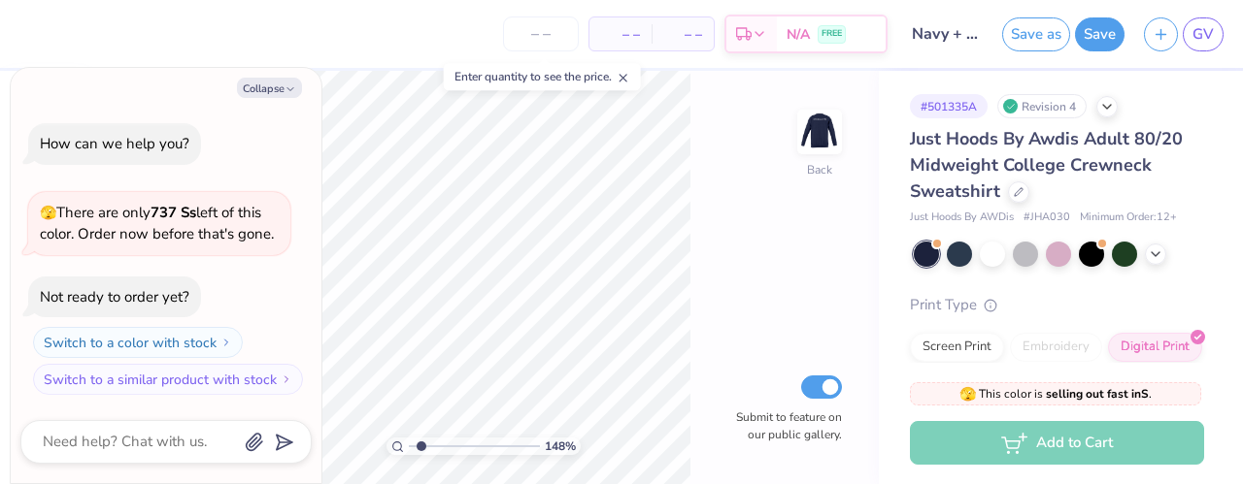
type input "1.59446708328485"
click at [276, 83] on button "Collapse" at bounding box center [269, 88] width 65 height 20
type textarea "x"
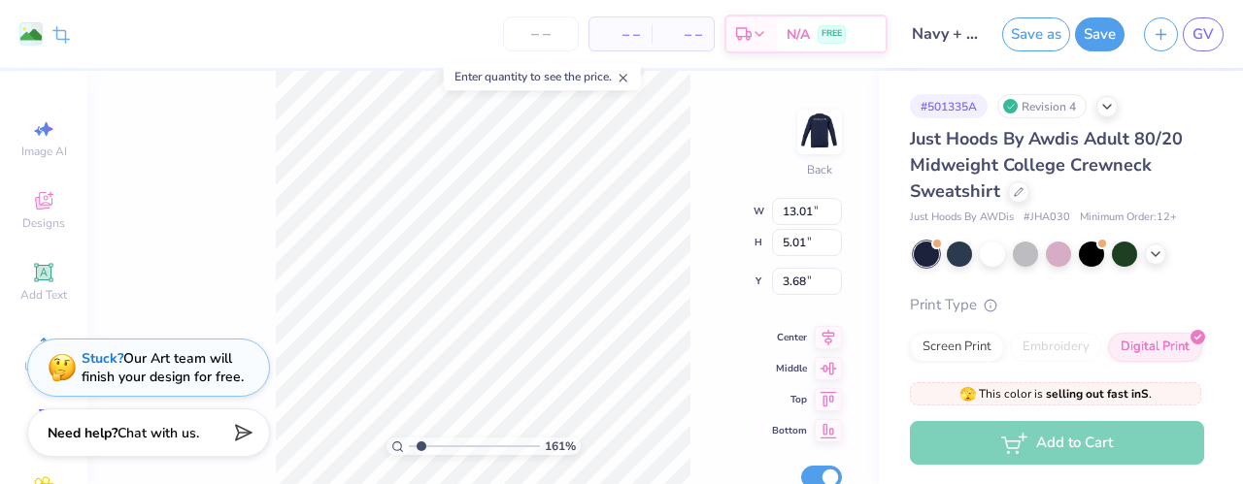
click at [236, 205] on div "161 % Back W 13.01 13.01 " H 5.01 5.01 " Y 3.68 3.68 " Center Middle Top Bottom…" at bounding box center [482, 278] width 791 height 414
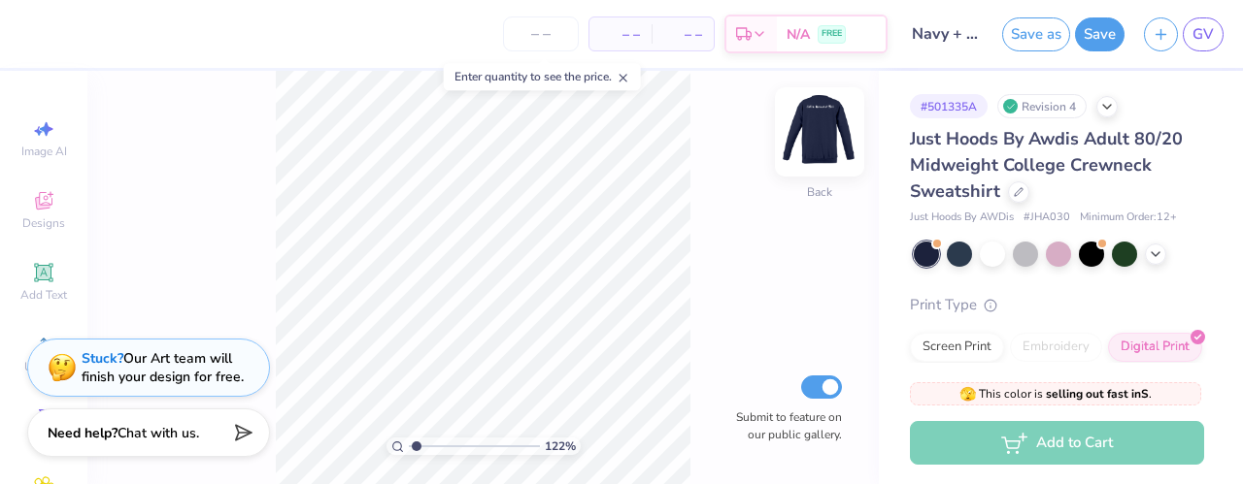
click at [836, 136] on img at bounding box center [820, 132] width 78 height 78
click at [827, 106] on img at bounding box center [820, 132] width 78 height 78
click at [1092, 44] on button "Save" at bounding box center [1100, 32] width 50 height 34
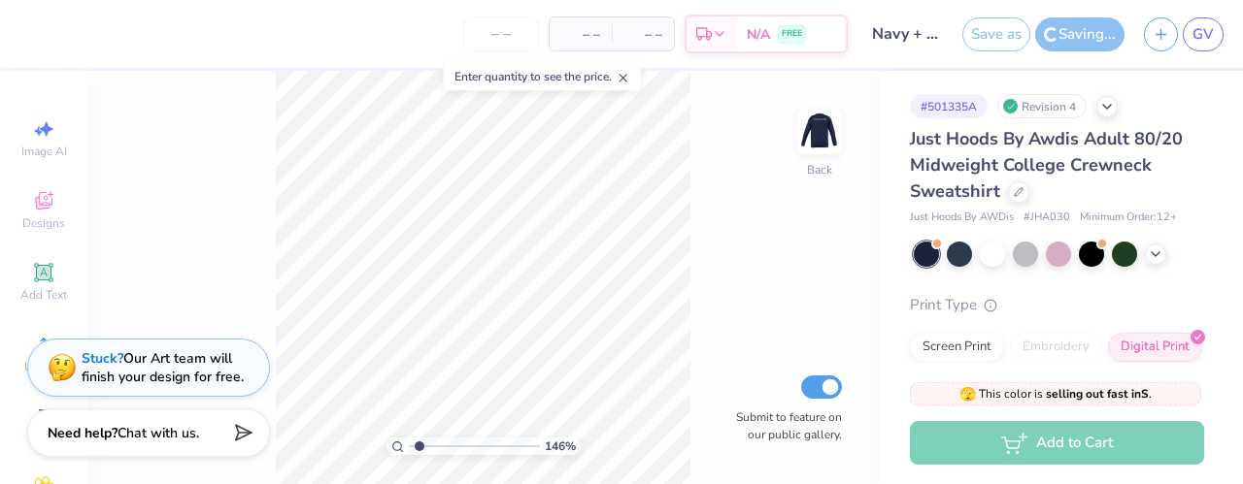
type input "1.46230979455652"
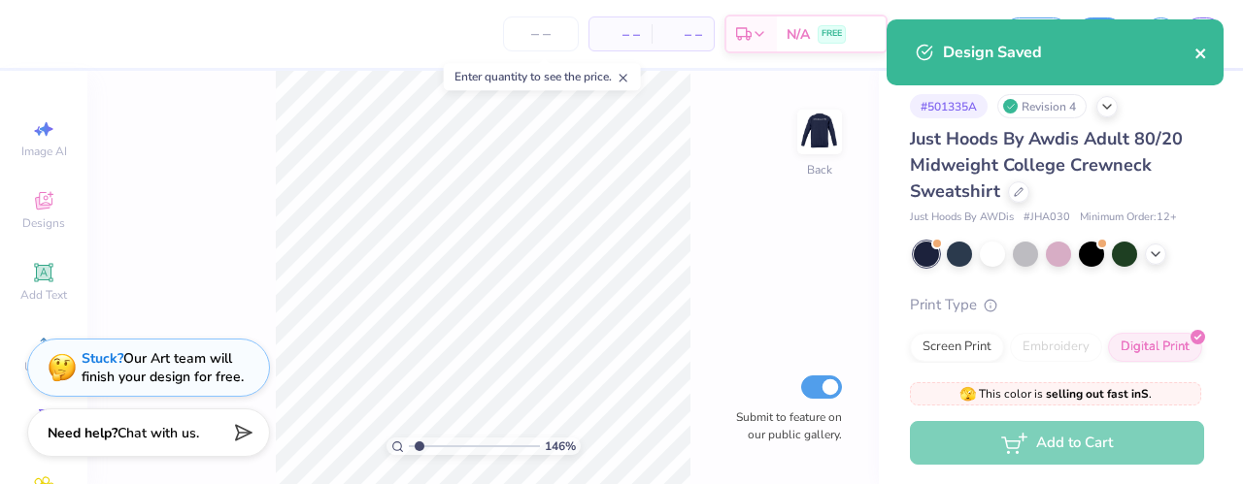
click at [1197, 51] on icon "close" at bounding box center [1200, 54] width 10 height 10
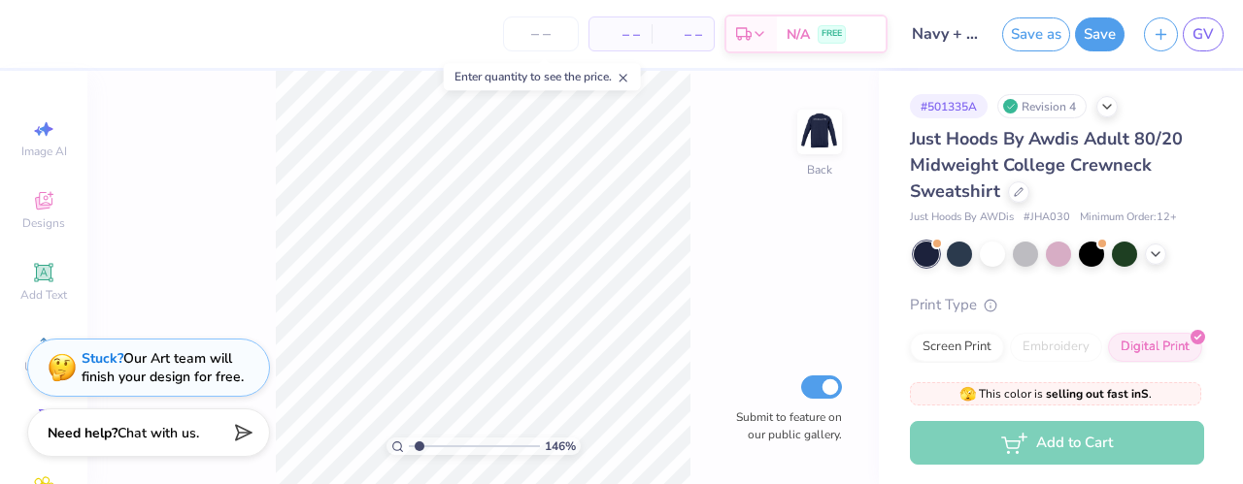
click at [1194, 28] on body "– – Per Item – – Total Est. Delivery N/A FREE Design Title Navy + Pink LWAY cre…" at bounding box center [621, 242] width 1243 height 484
select select "Member apparel for registered Student Organization / Department / School"
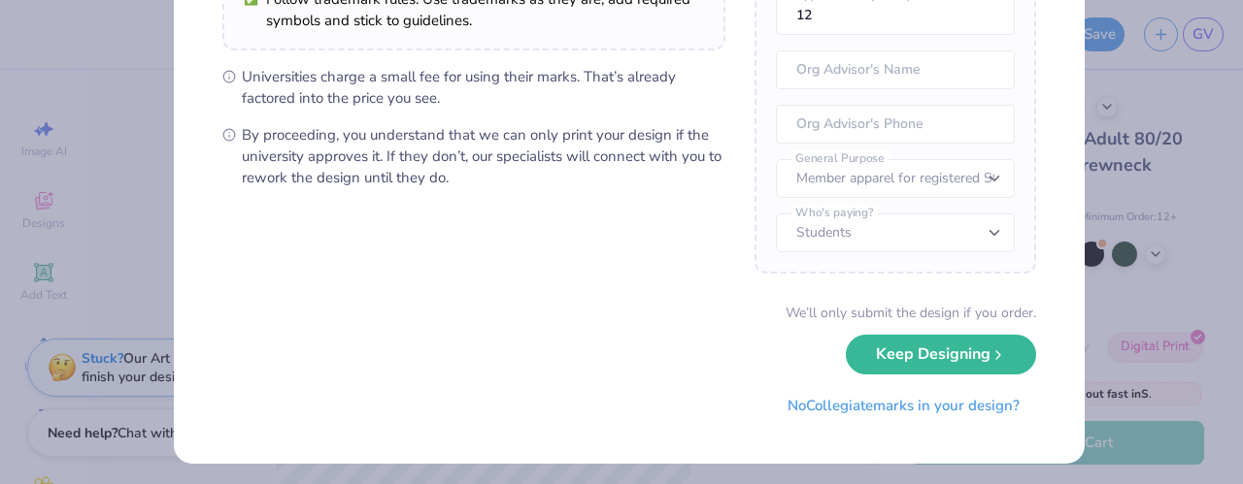
scroll to position [358, 0]
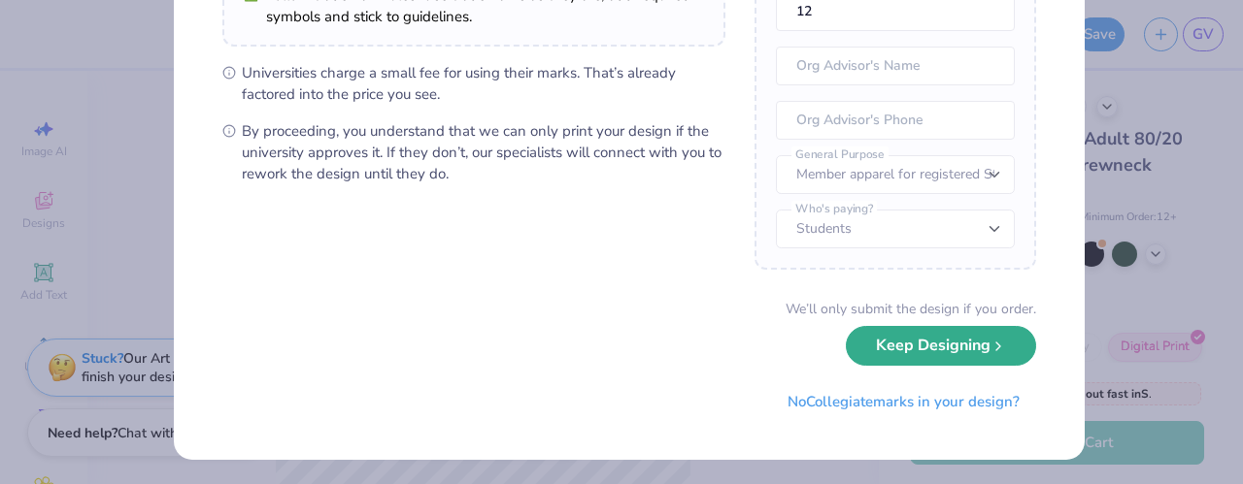
click at [885, 334] on button "Keep Designing" at bounding box center [941, 346] width 190 height 40
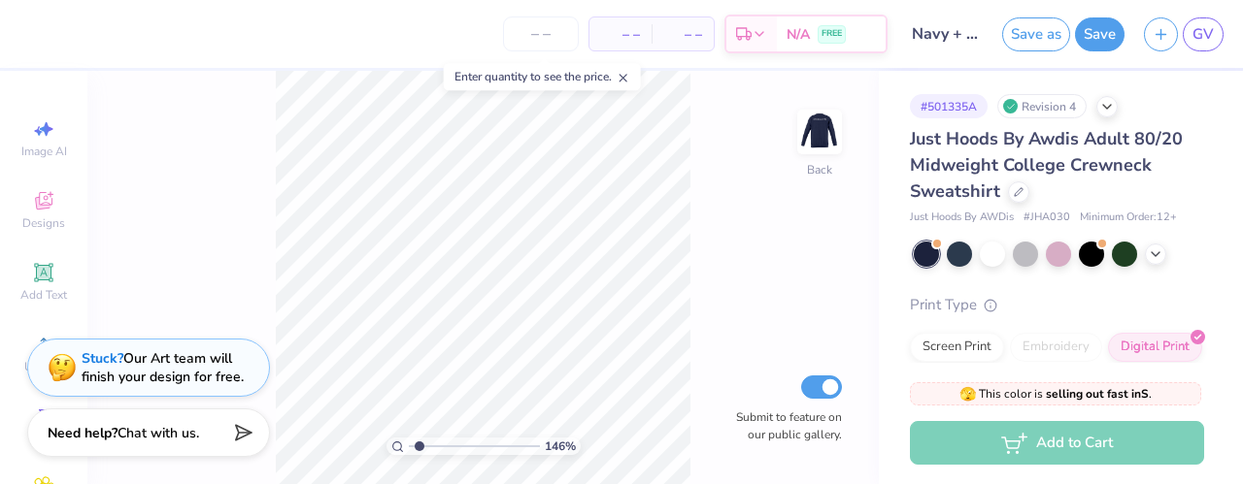
scroll to position [137, 0]
type input "1.46230979455652"
click at [1202, 40] on span "GV" at bounding box center [1202, 34] width 21 height 22
